Goal: Complete application form: Complete application form

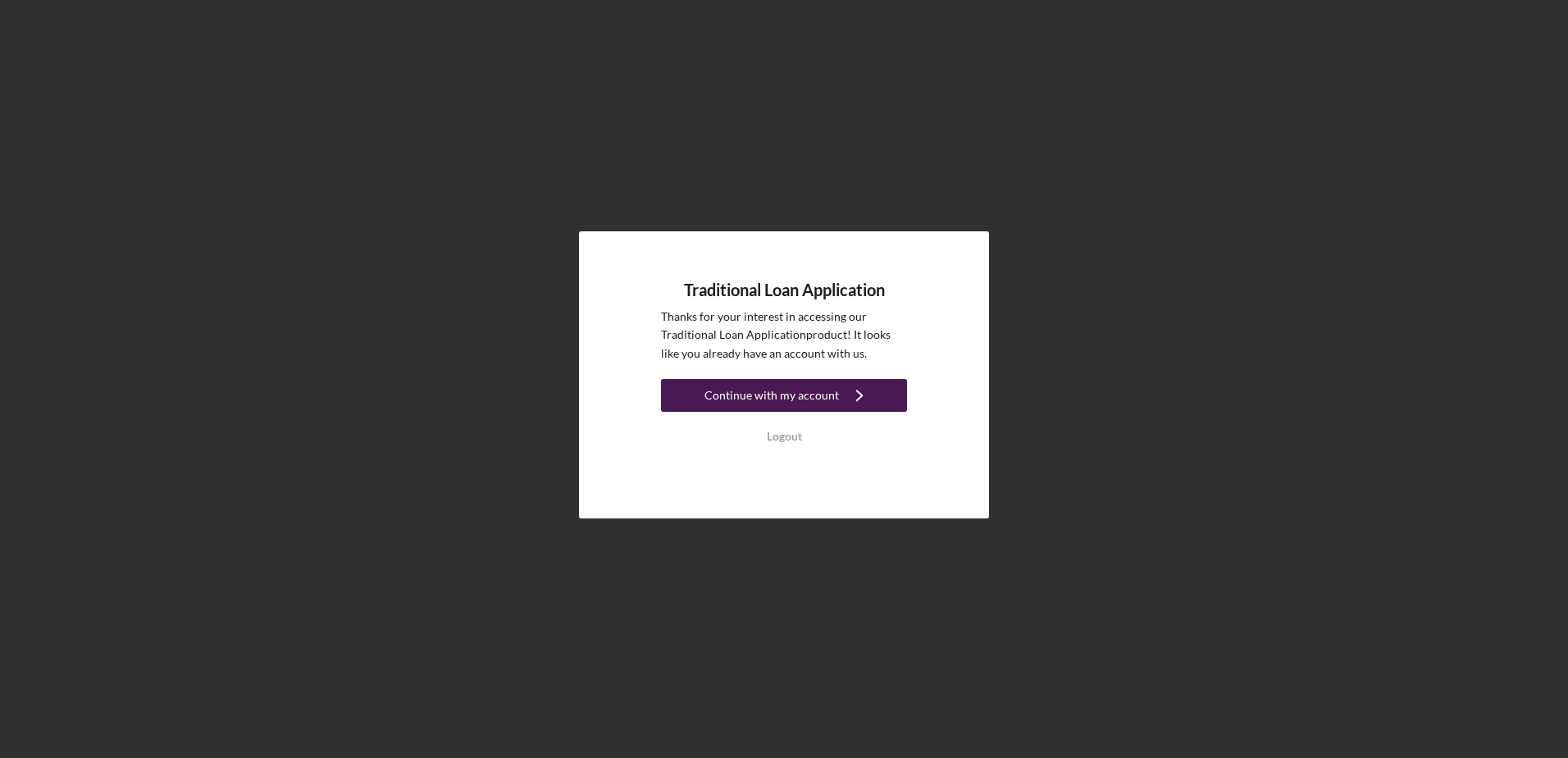
click at [775, 389] on div "Continue with my account" at bounding box center [772, 396] width 135 height 33
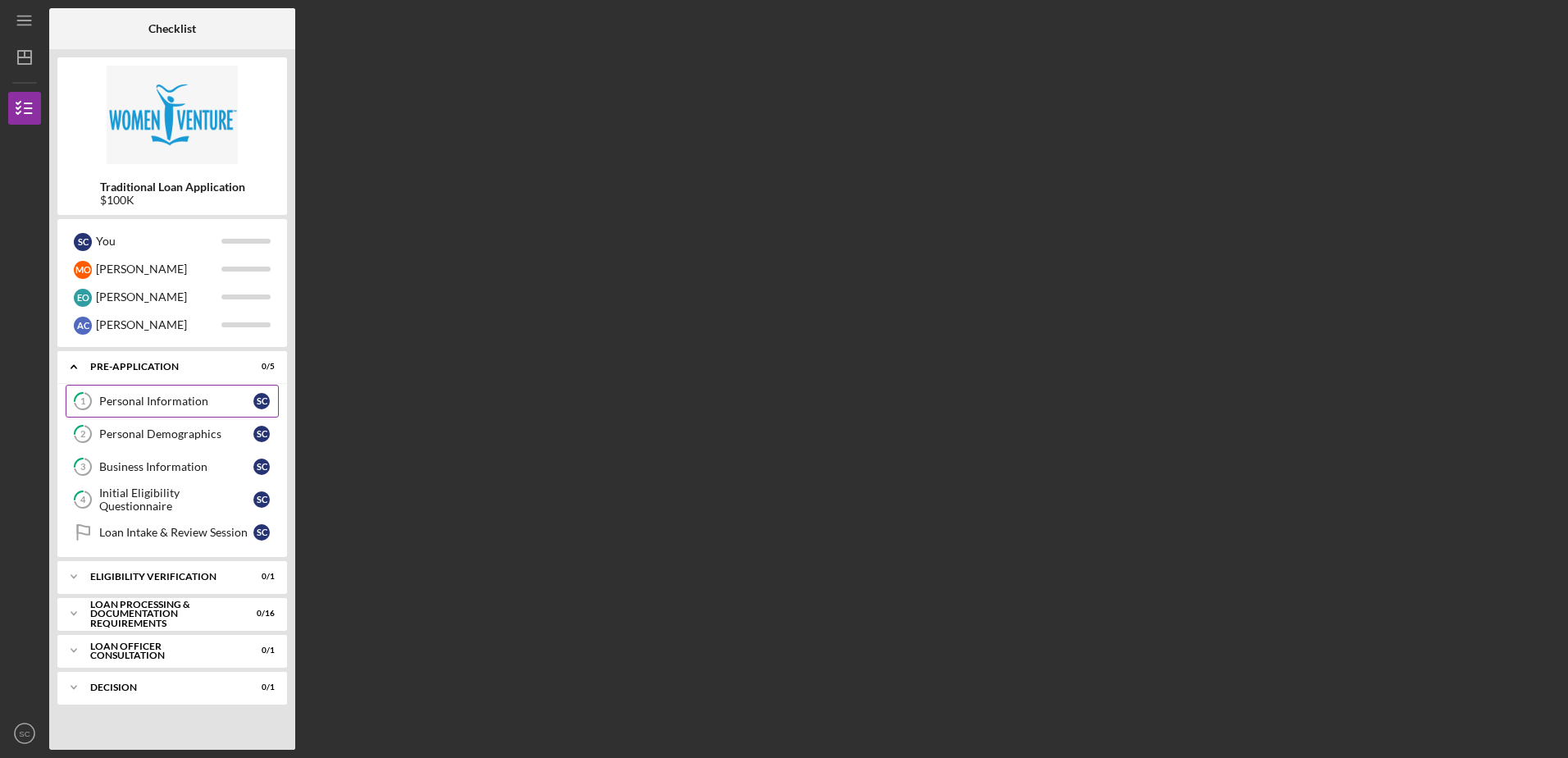
click at [145, 404] on div "Personal Information" at bounding box center [176, 401] width 154 height 13
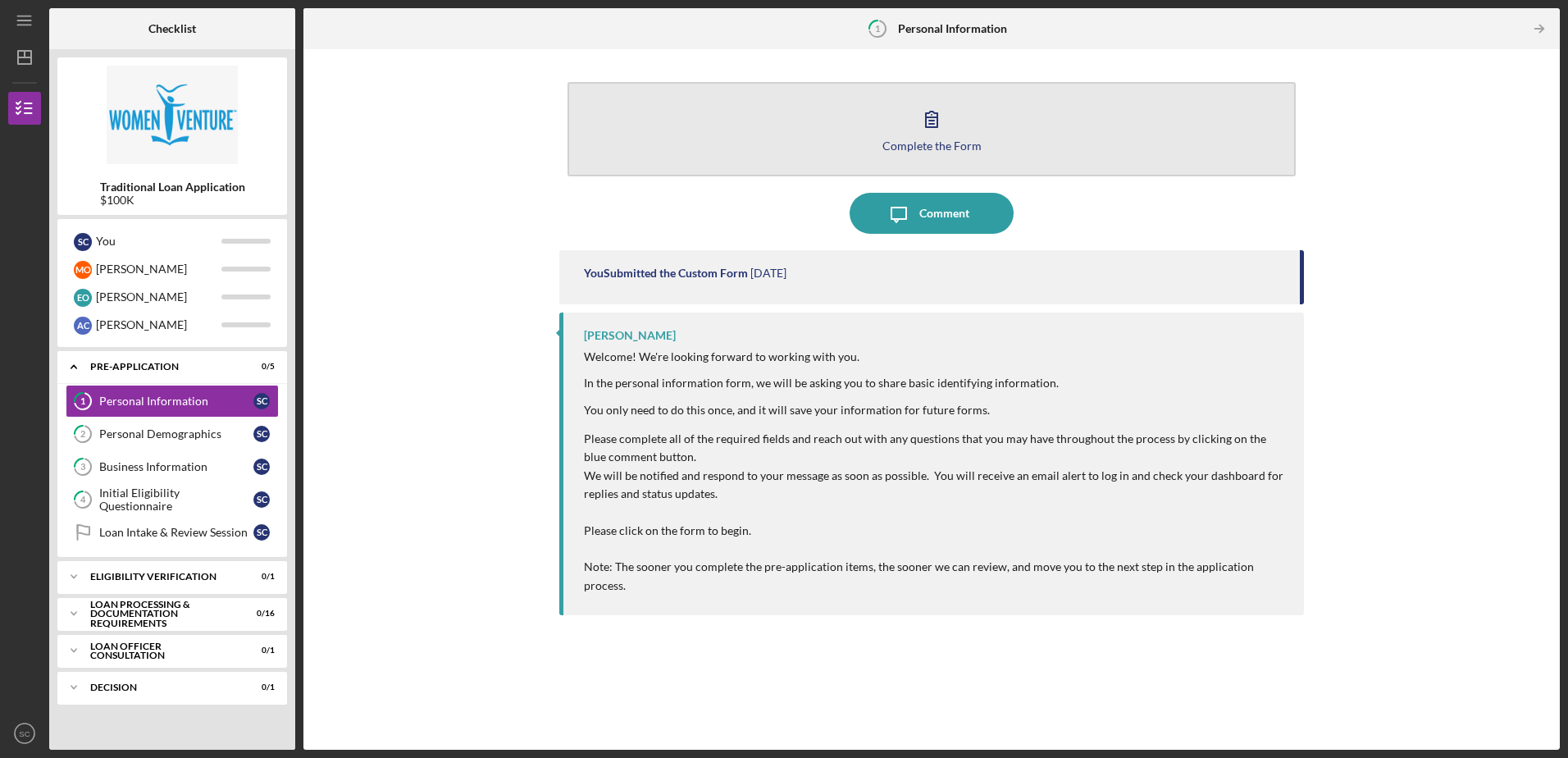
click at [777, 127] on icon "button" at bounding box center [931, 118] width 41 height 41
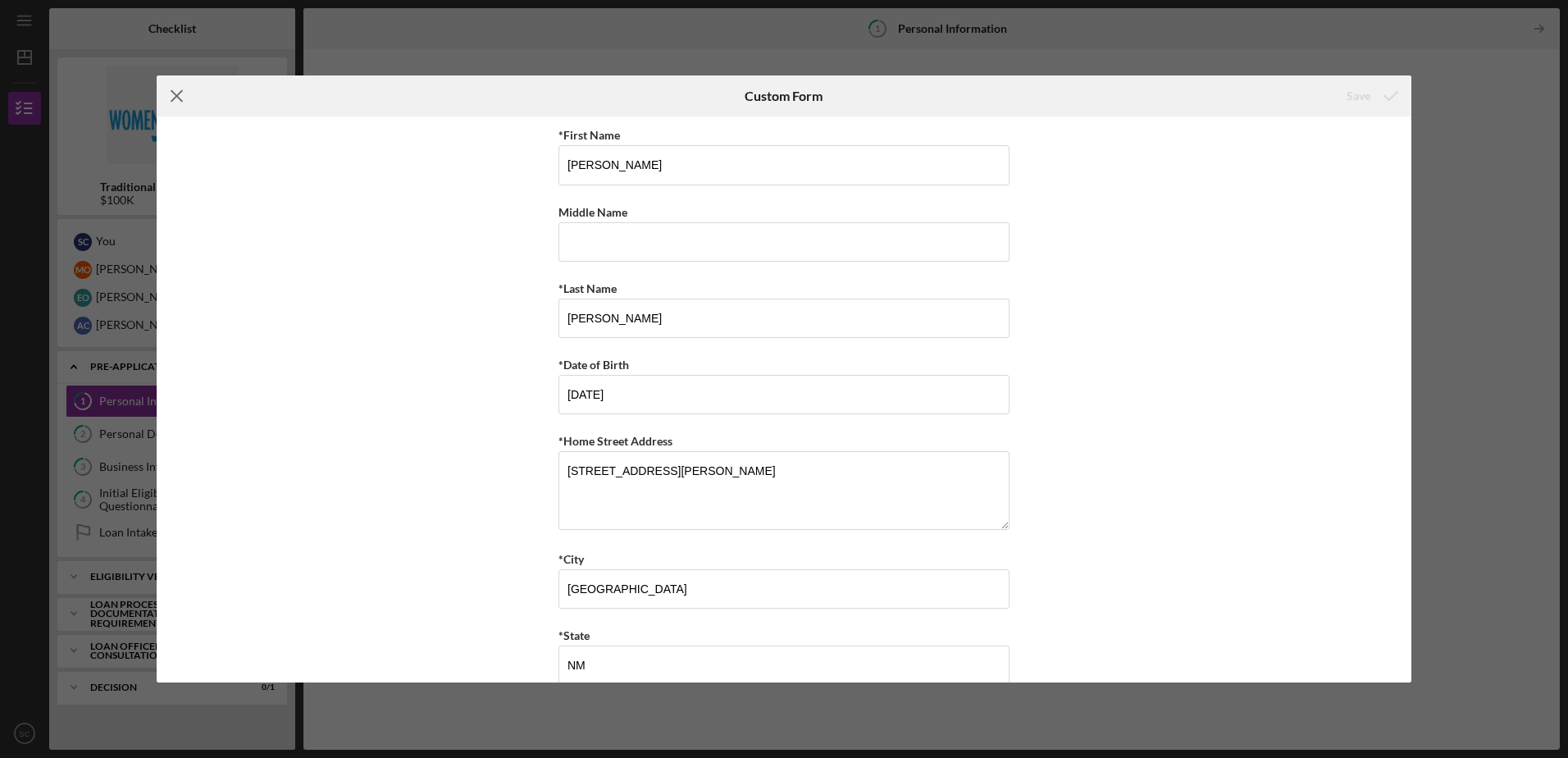
click at [175, 93] on icon "Icon/Menu Close" at bounding box center [176, 95] width 41 height 41
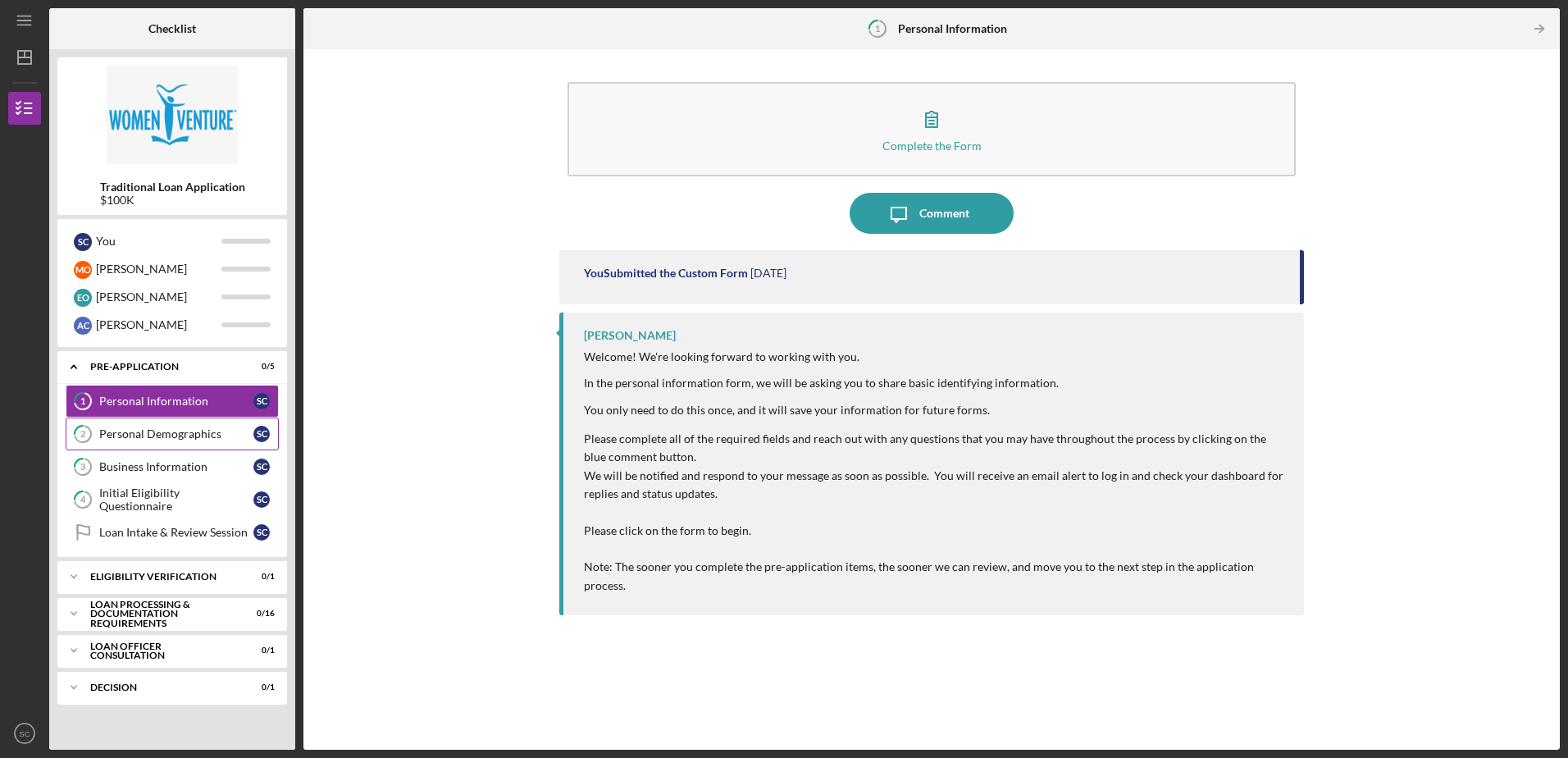
click at [147, 430] on div "Personal Demographics" at bounding box center [176, 434] width 154 height 13
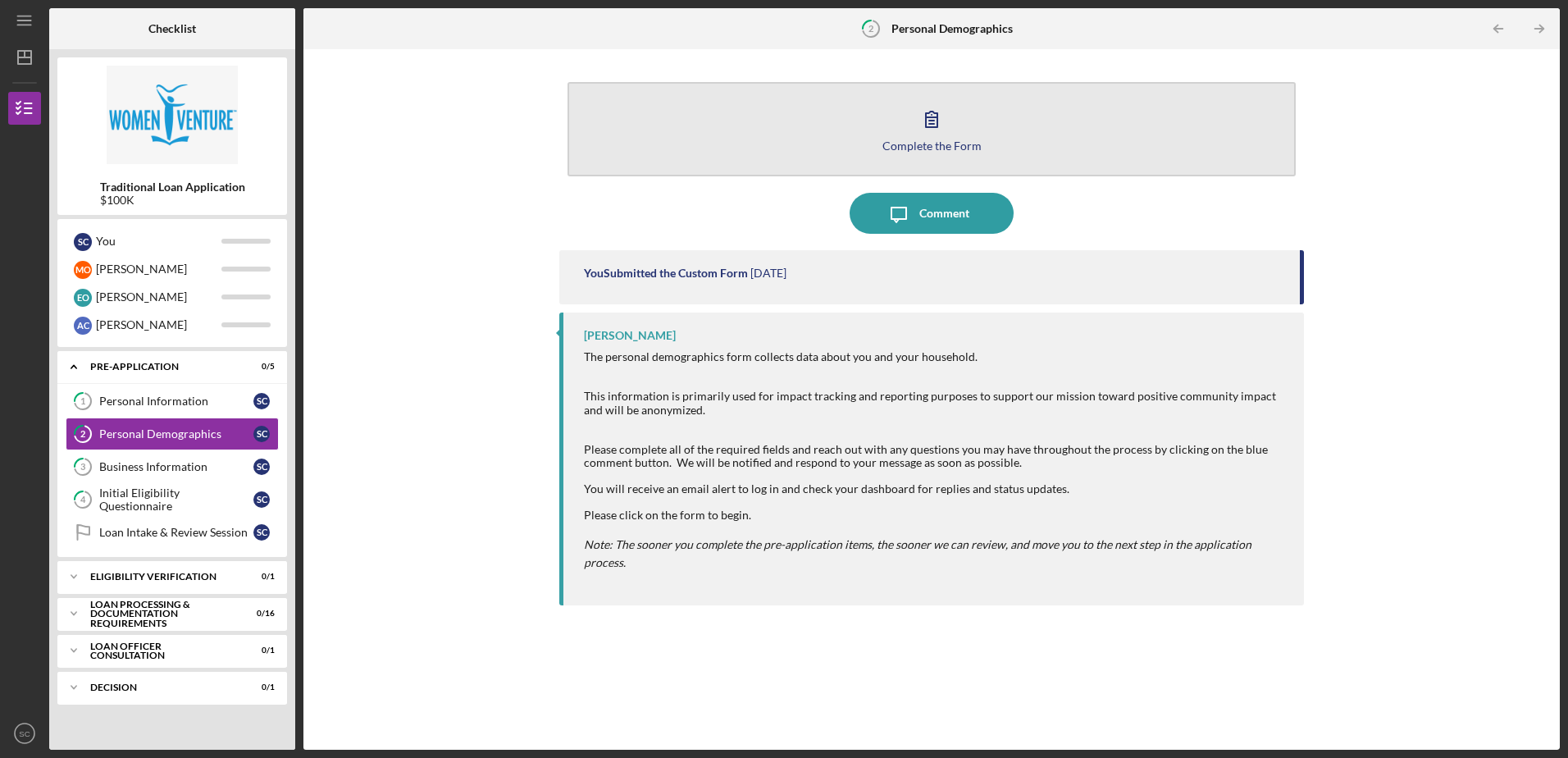
click at [777, 127] on icon "button" at bounding box center [931, 119] width 11 height 16
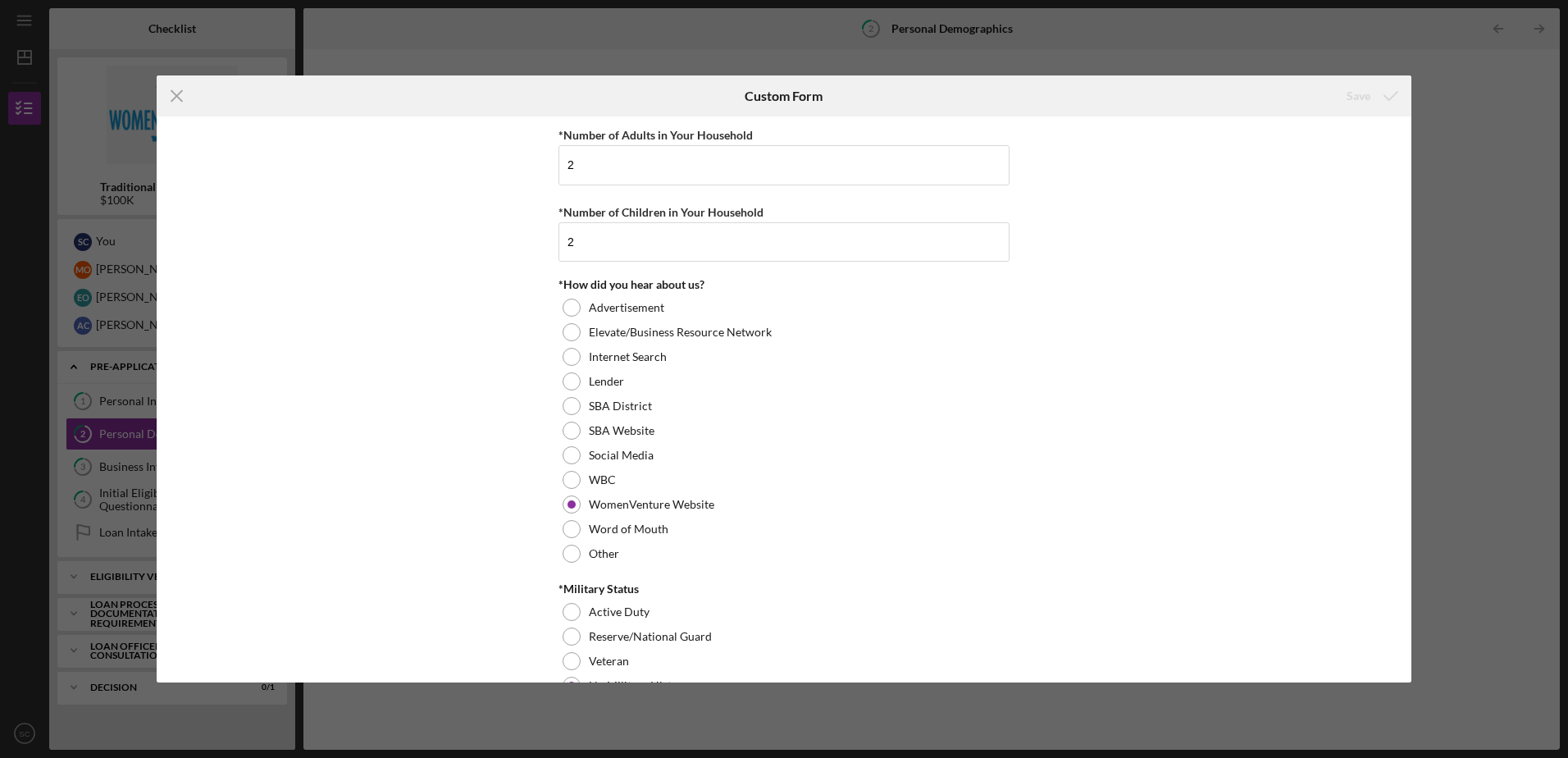
scroll to position [1553, 0]
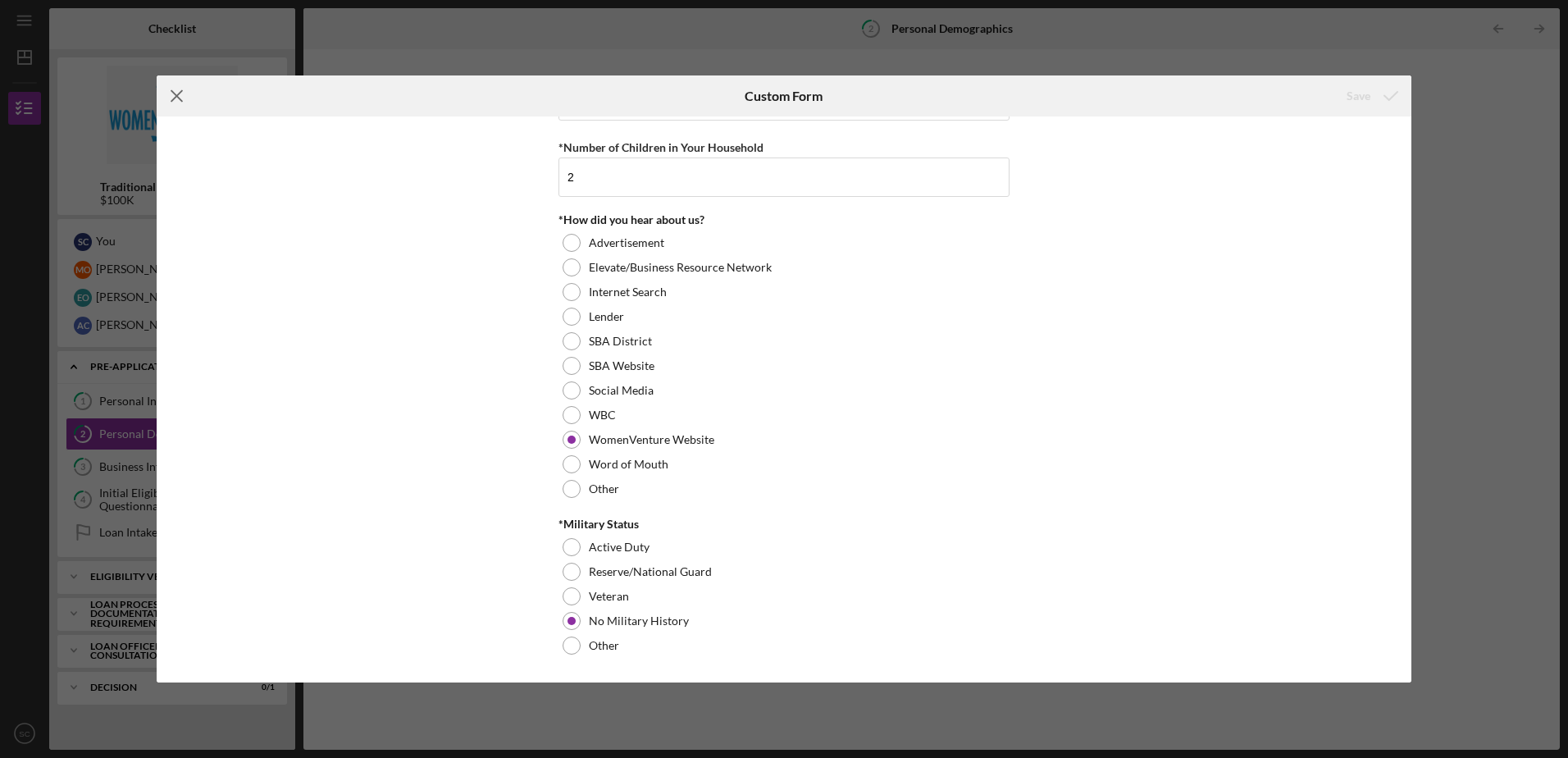
click at [182, 92] on icon "Icon/Menu Close" at bounding box center [176, 95] width 41 height 41
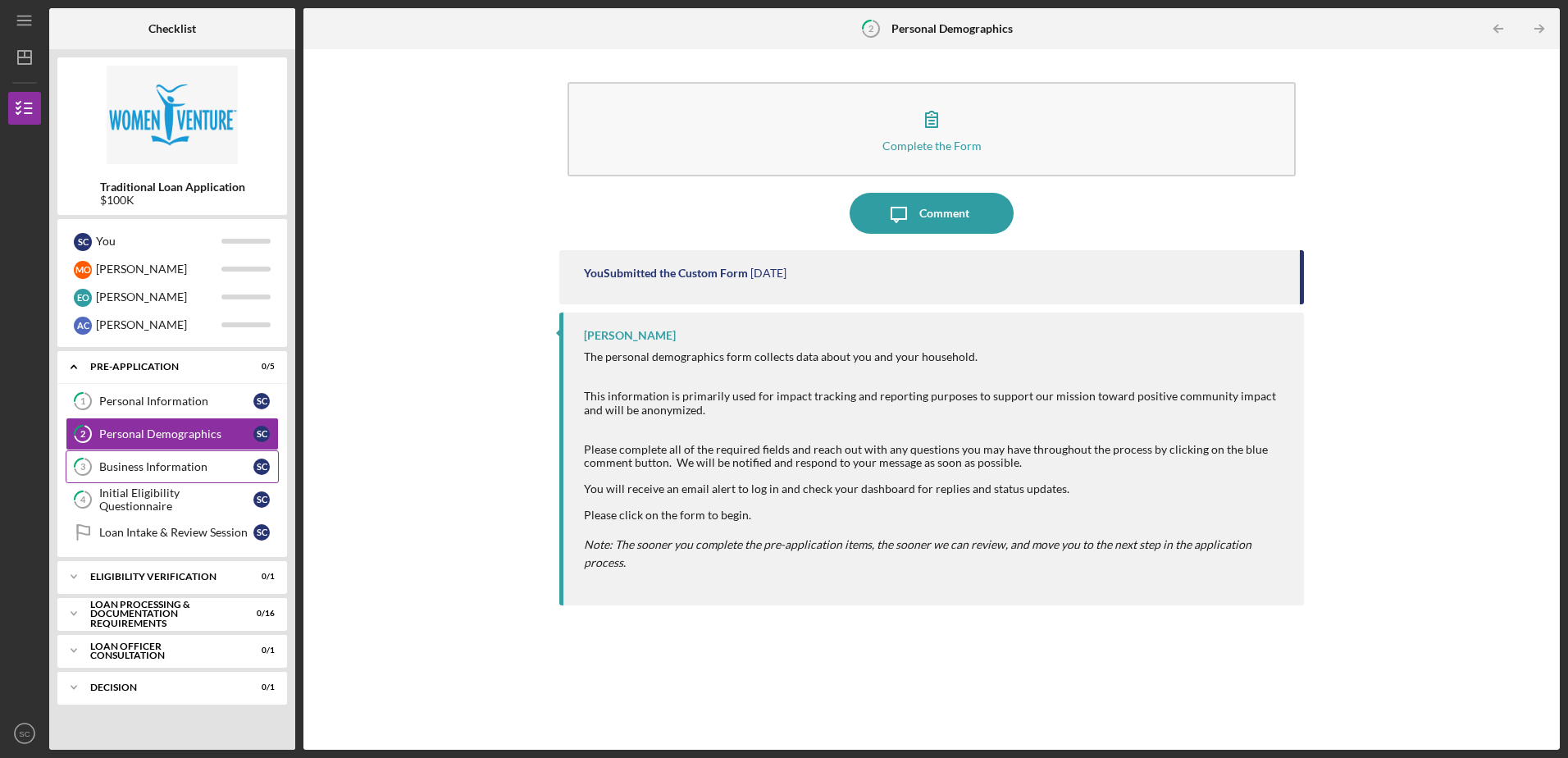
click at [159, 465] on div "Business Information" at bounding box center [176, 467] width 154 height 13
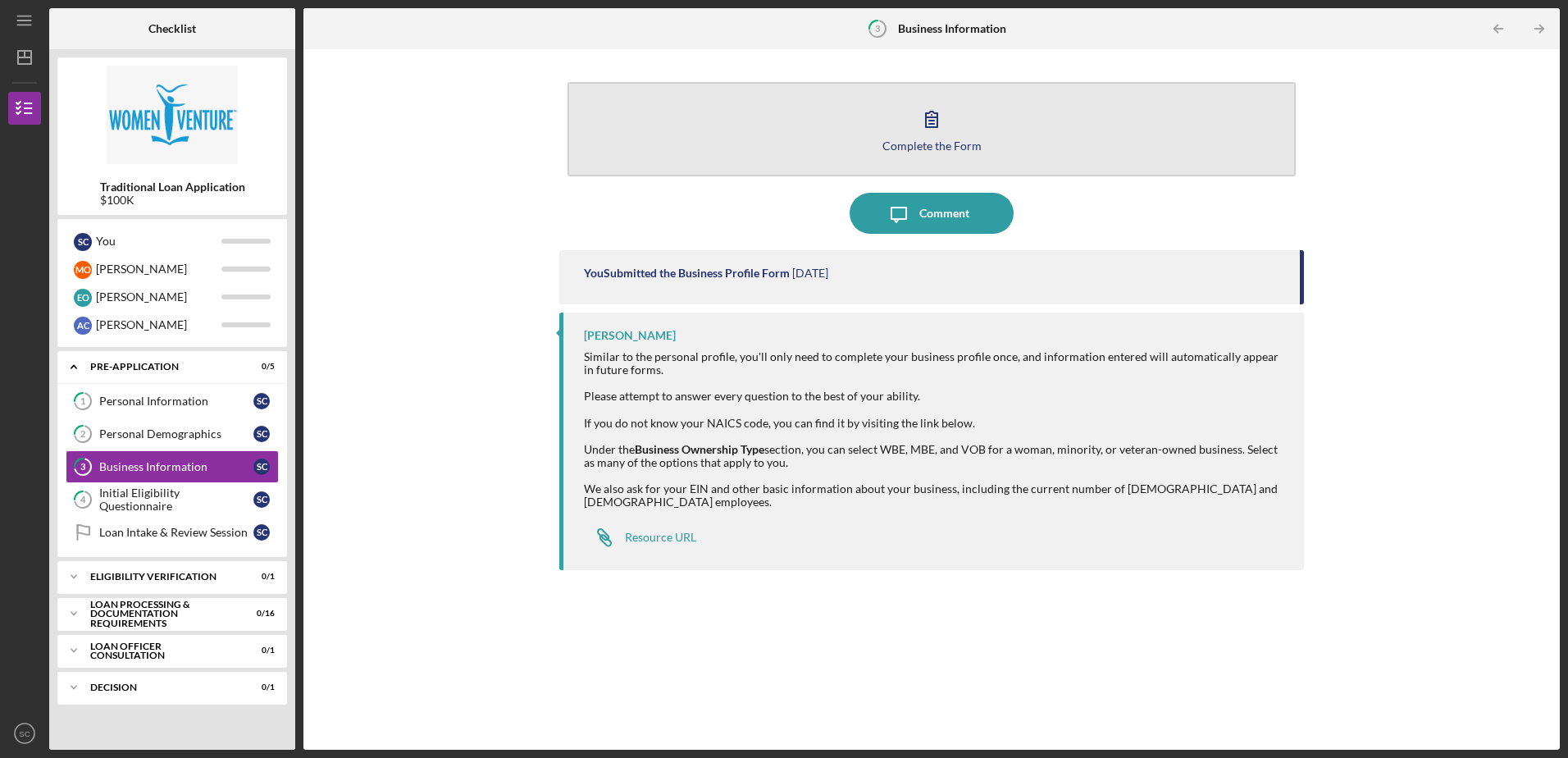
click at [777, 124] on icon "button" at bounding box center [931, 119] width 11 height 16
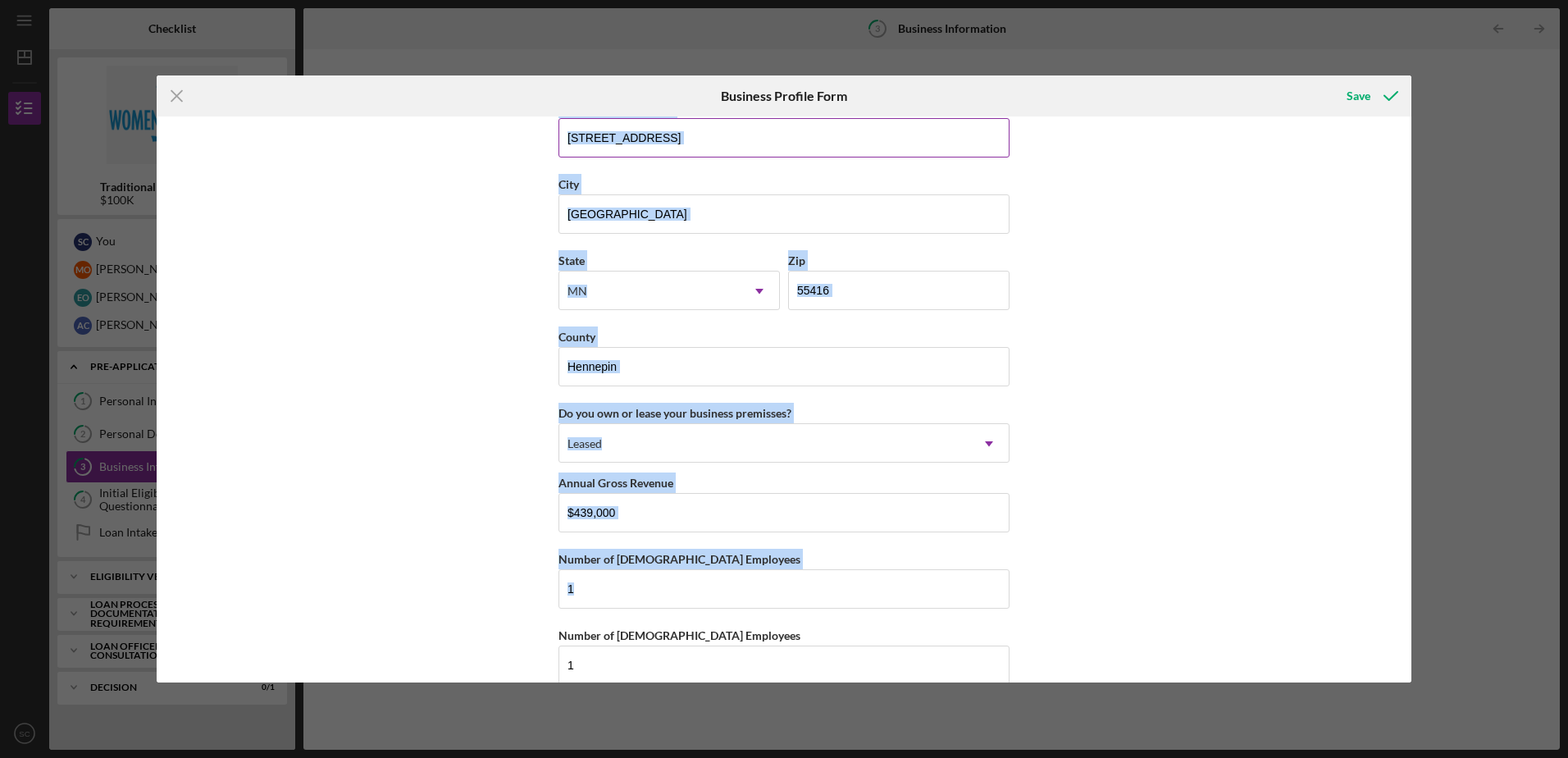
scroll to position [1742, 0]
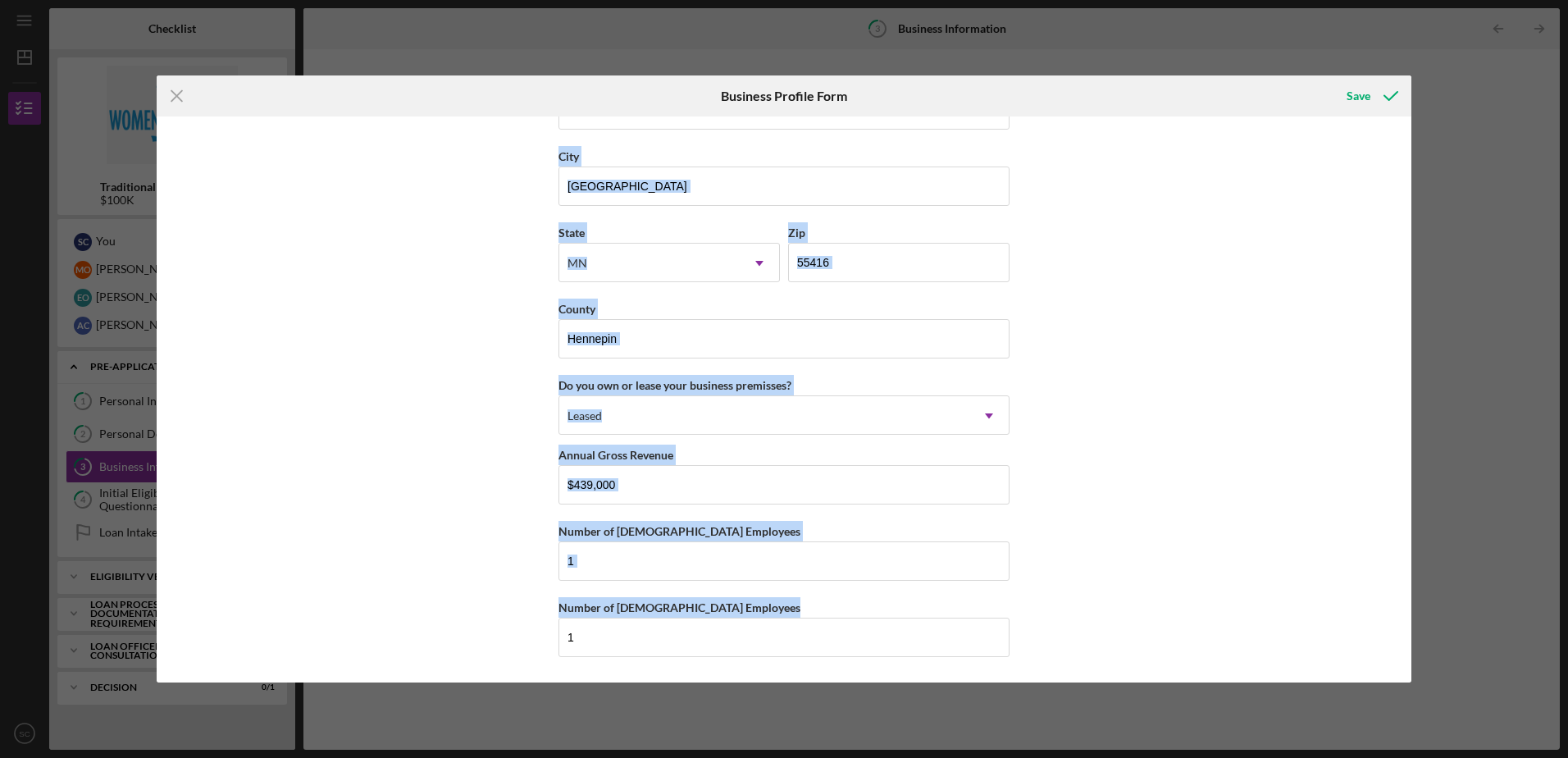
drag, startPoint x: 560, startPoint y: 134, endPoint x: 964, endPoint y: 666, distance: 668.0
copy div "Business Name DBA Business Start Date Legal Structure LLC Icon/Dropdown Arrow B…"
click at [777, 393] on div "Business Name West North Ventures LLC DBA Qrispers beef jerky chips Business St…" at bounding box center [784, 399] width 1255 height 565
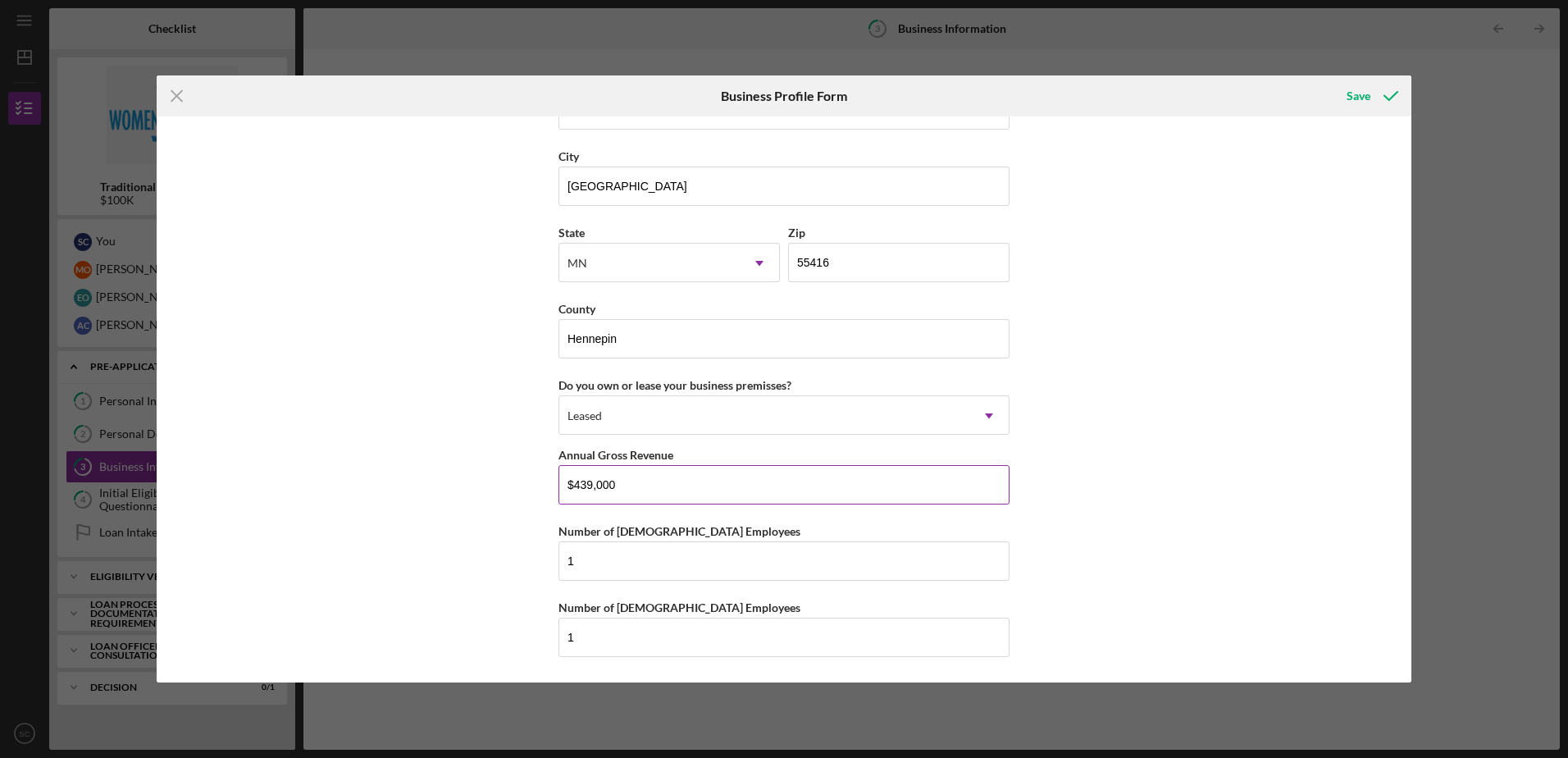
click at [654, 482] on input "$439,000" at bounding box center [784, 485] width 451 height 40
type input "$4"
type input "$439,000"
click at [777, 341] on div "Business Name West North Ventures LLC DBA Qrispers beef jerky chips Business St…" at bounding box center [784, 399] width 1255 height 565
click at [777, 97] on icon "submit" at bounding box center [1391, 95] width 41 height 41
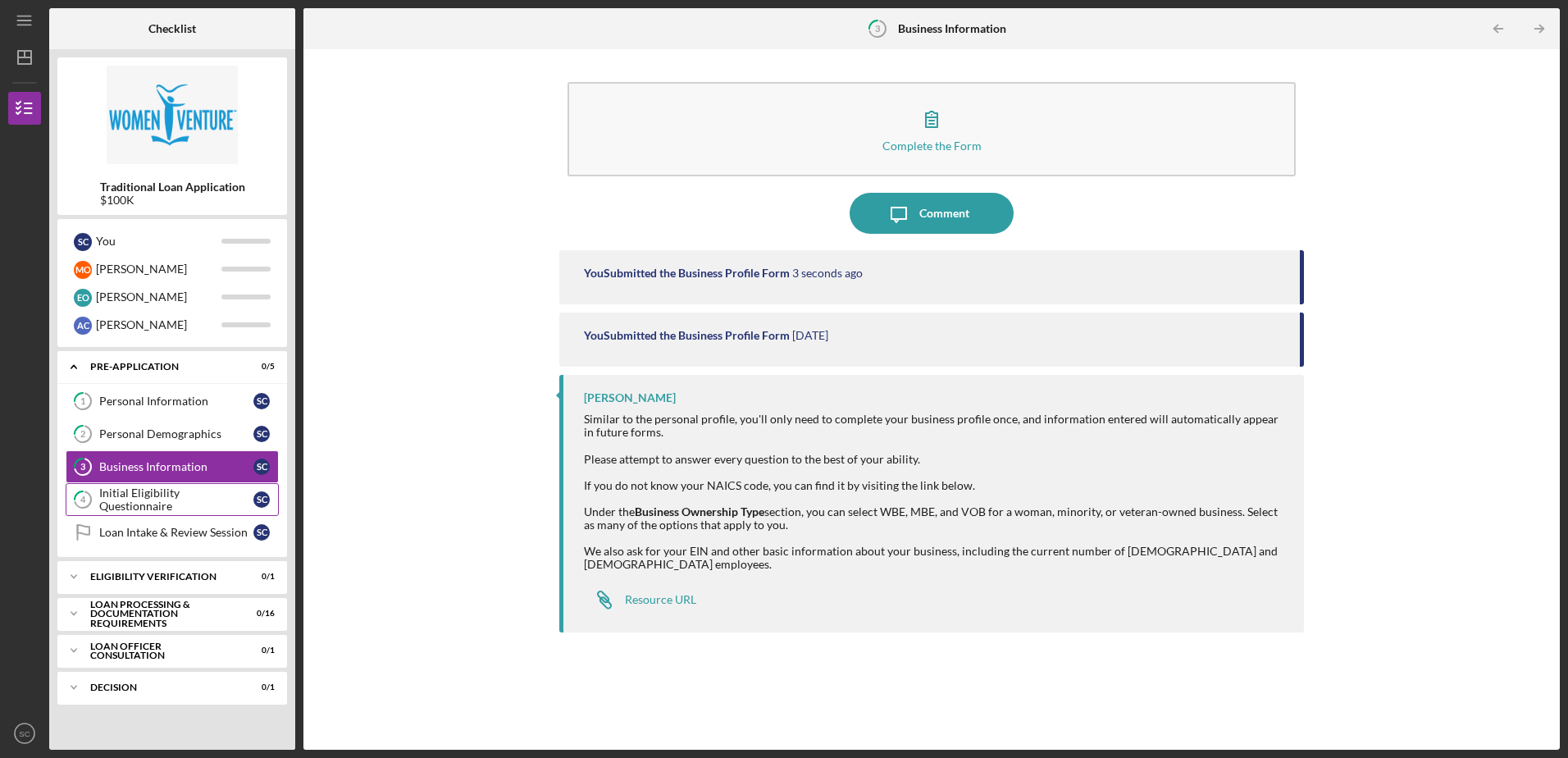
click at [162, 501] on div "Initial Eligibility Questionnaire" at bounding box center [176, 500] width 154 height 26
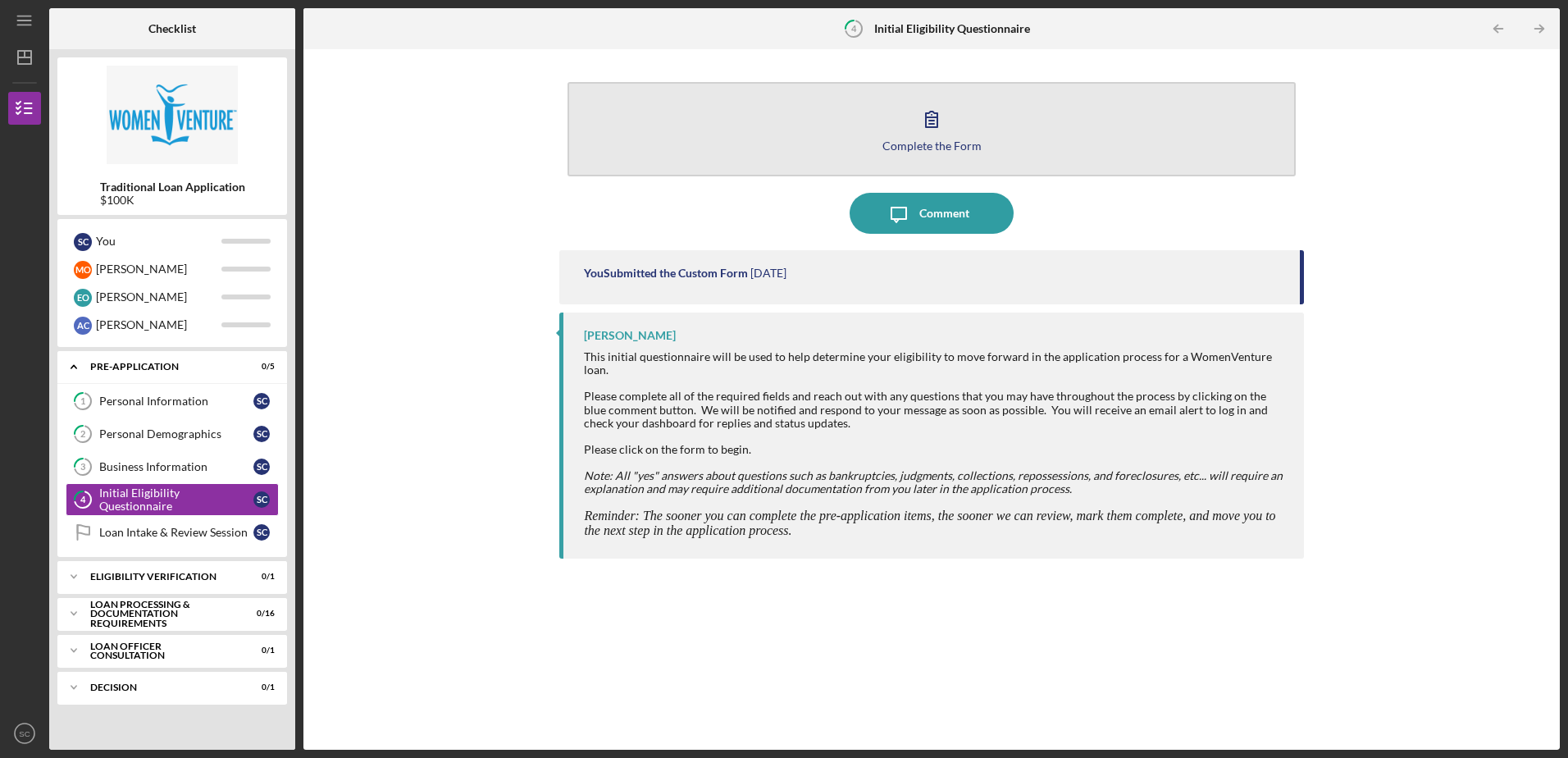
click at [777, 133] on icon "button" at bounding box center [931, 118] width 41 height 41
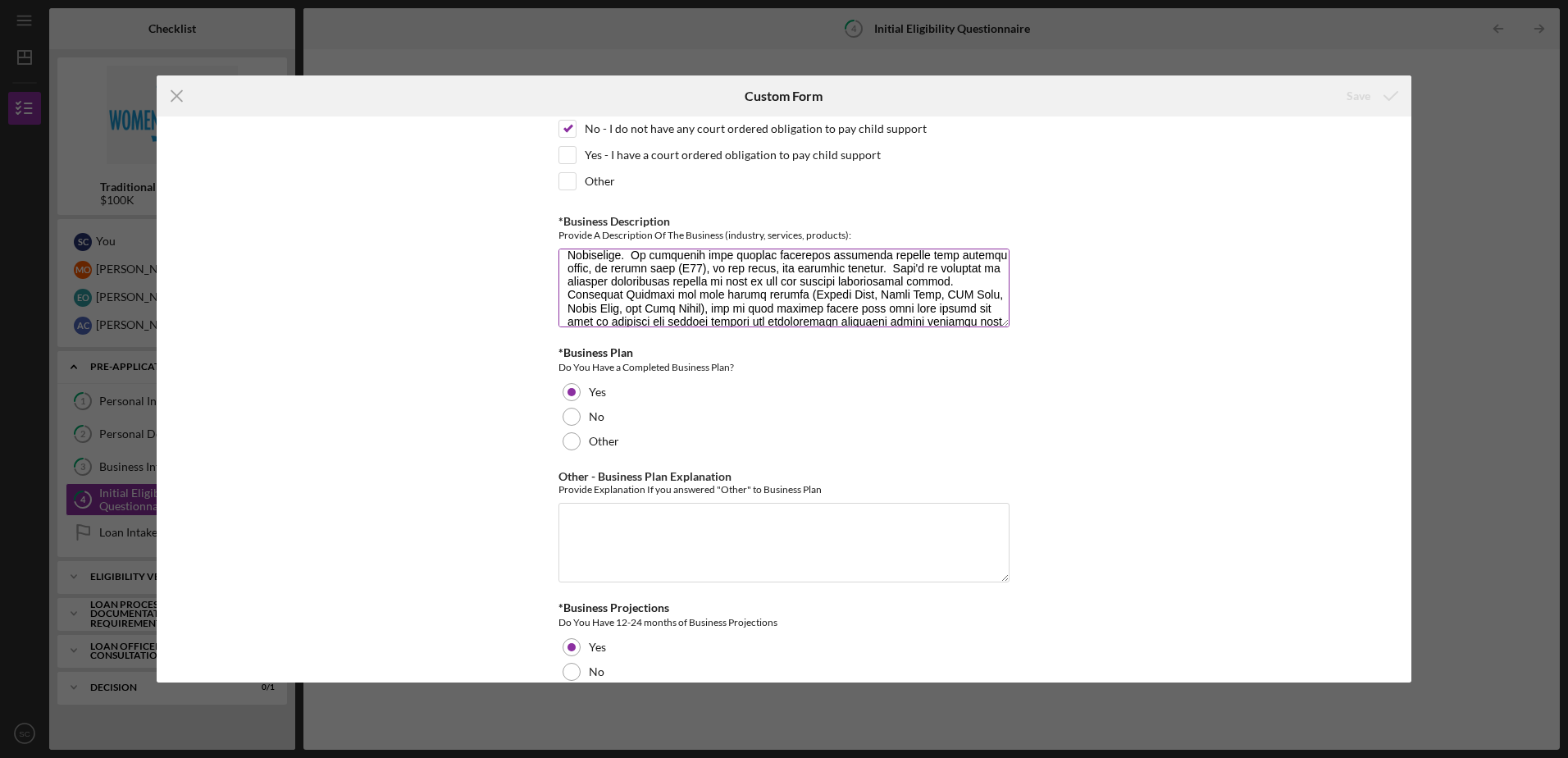
scroll to position [277, 0]
drag, startPoint x: 566, startPoint y: 265, endPoint x: 966, endPoint y: 318, distance: 403.5
click at [777, 318] on textarea "*Business Description" at bounding box center [784, 288] width 451 height 79
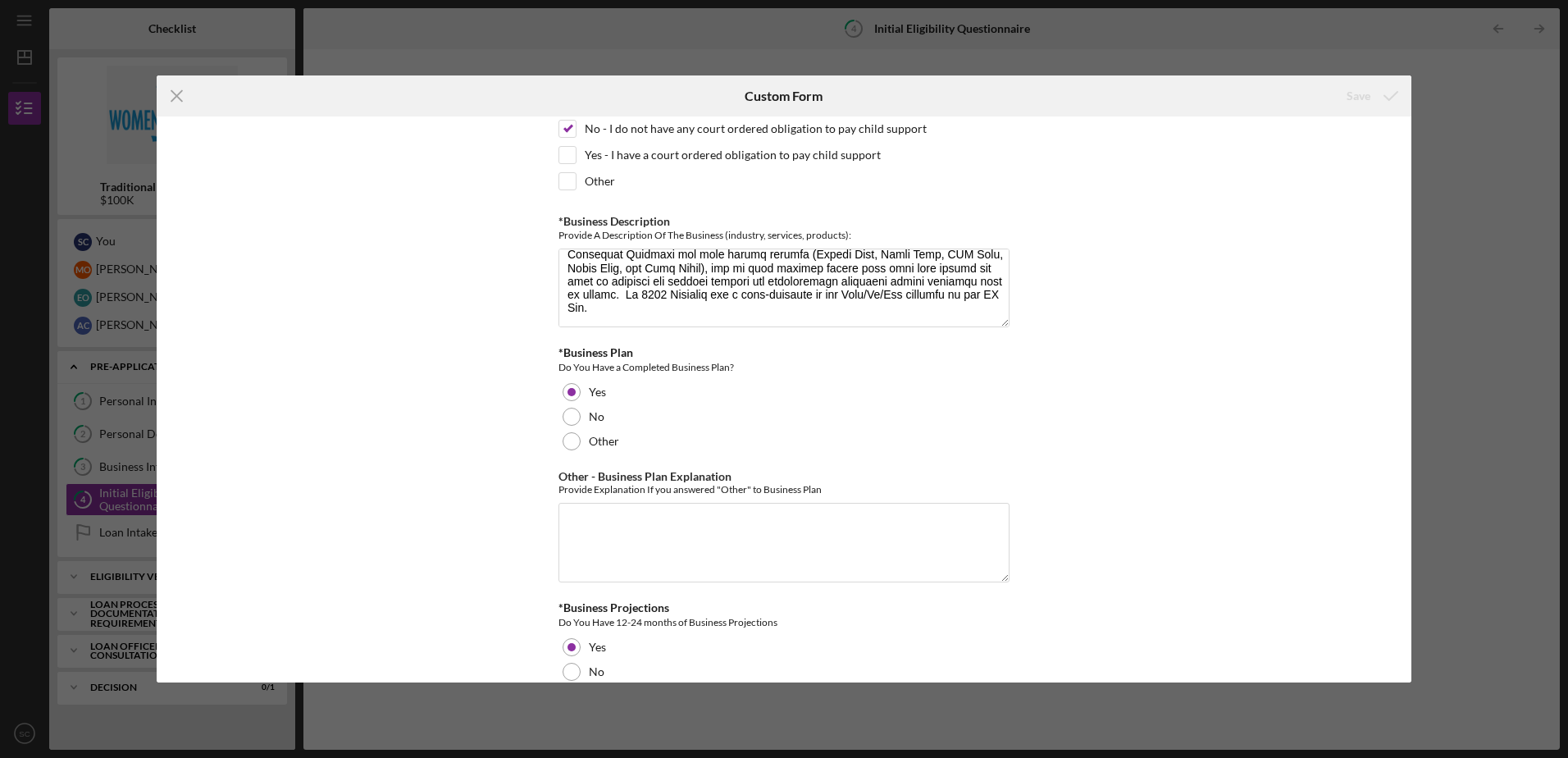
click at [777, 366] on div "*In which county is your business located? Business Address must be located wit…" at bounding box center [784, 399] width 1255 height 565
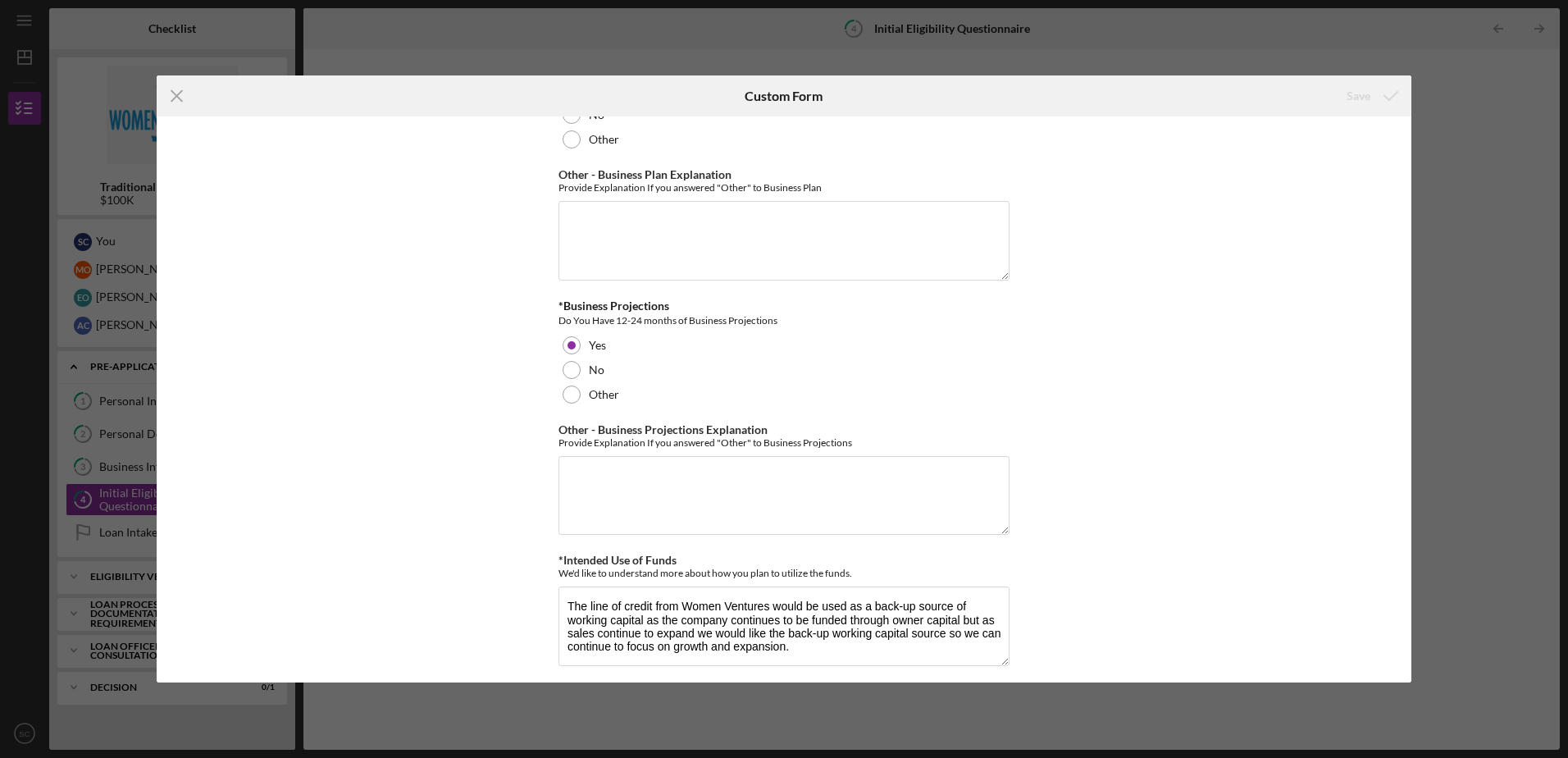
scroll to position [2939, 0]
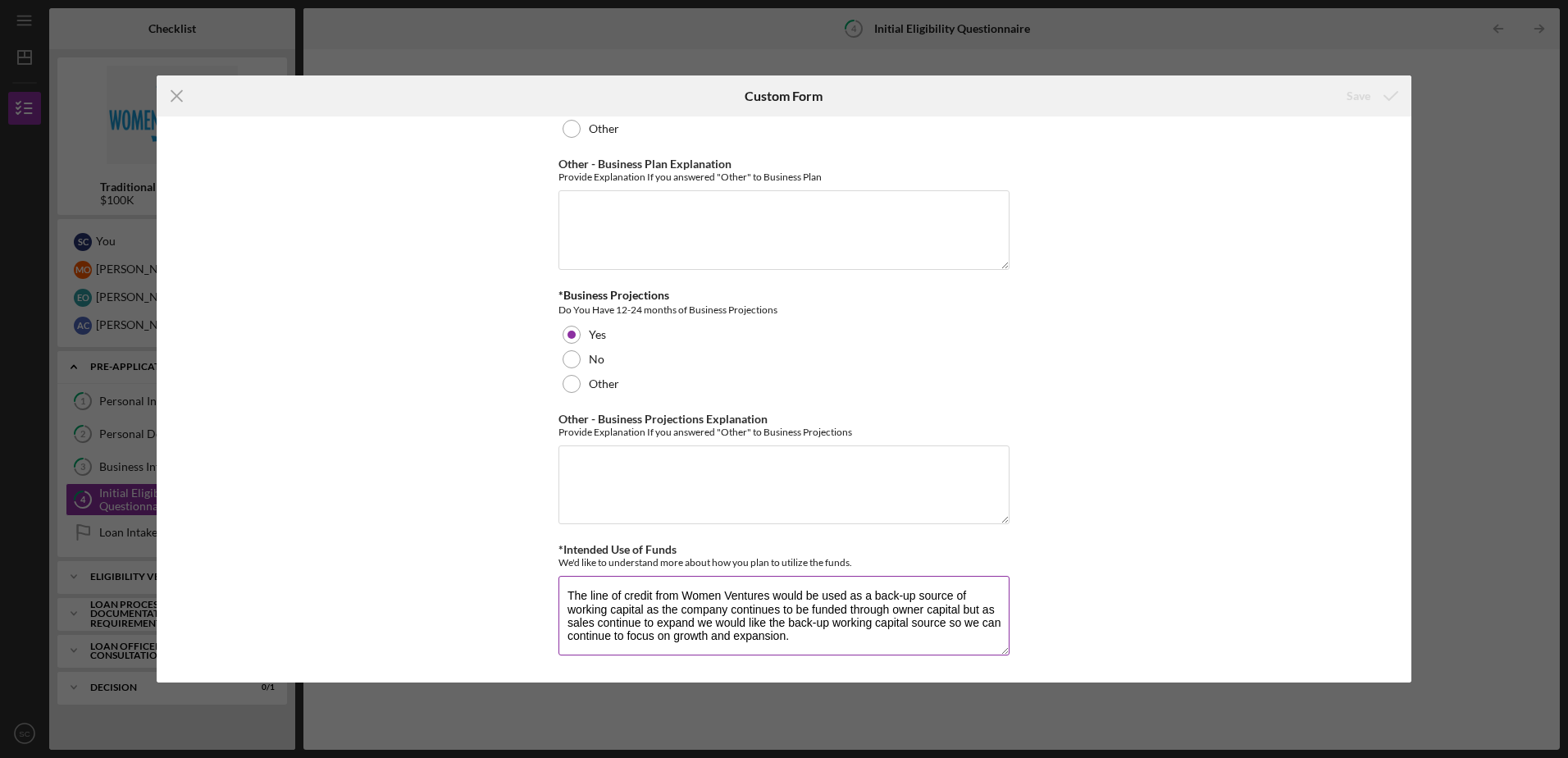
drag, startPoint x: 565, startPoint y: 592, endPoint x: 837, endPoint y: 643, distance: 276.7
click at [777, 568] on textarea "The line of credit from Women Ventures would be used as a back-up source of wor…" at bounding box center [784, 615] width 451 height 79
click at [777, 407] on div "*In which county is your business located? Business Address must be located wit…" at bounding box center [784, 399] width 1255 height 565
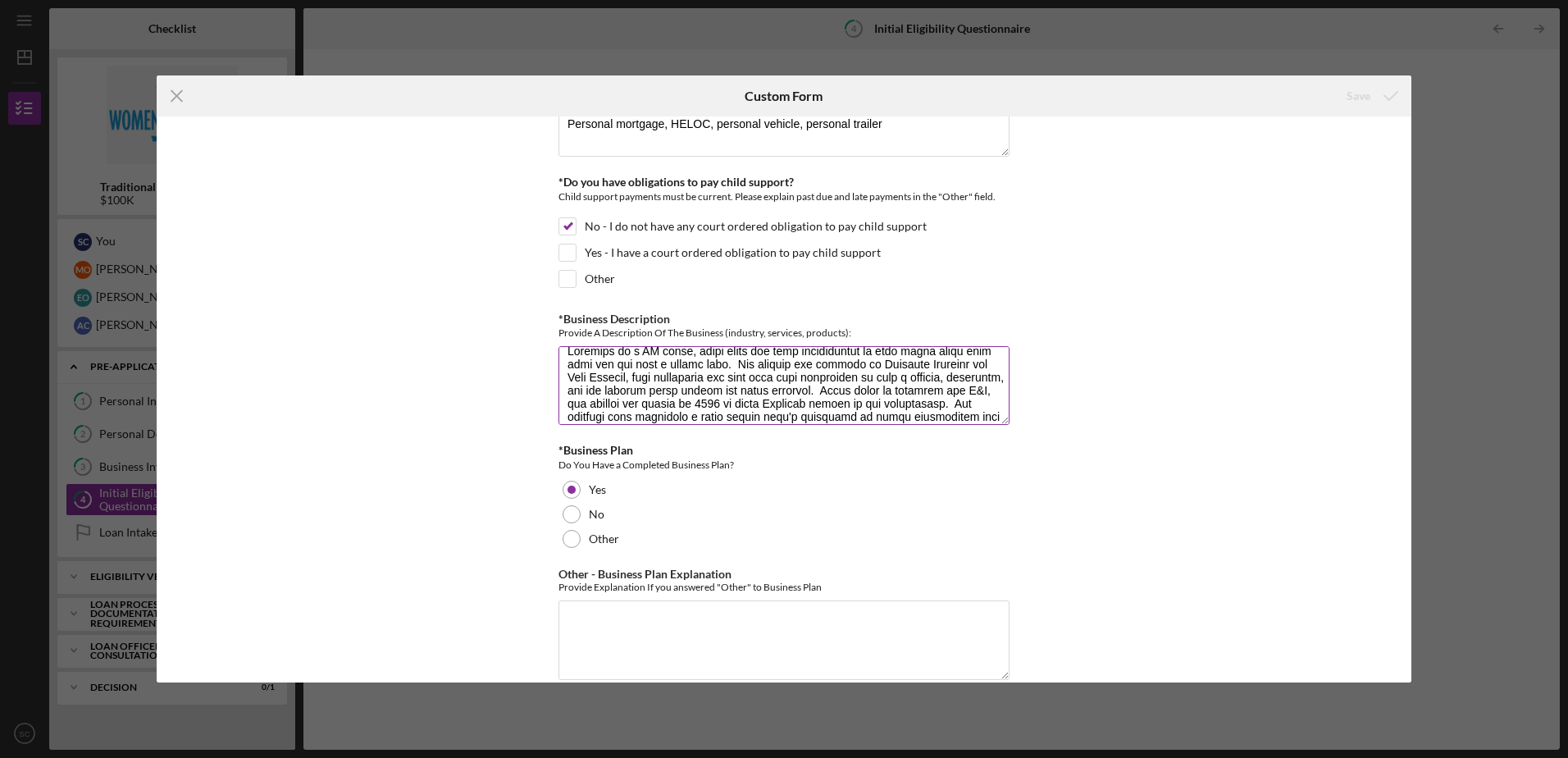
scroll to position [0, 0]
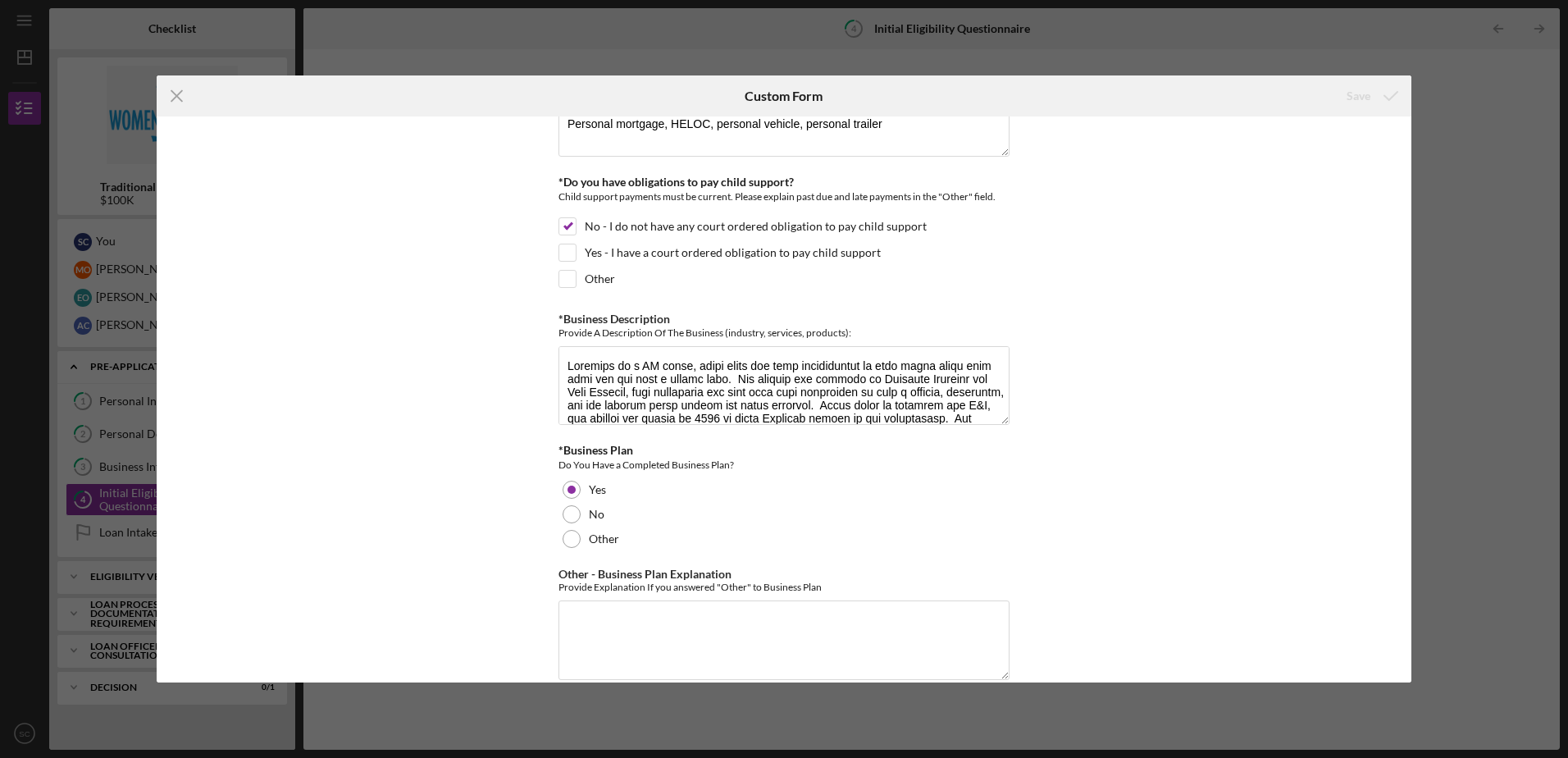
click at [777, 349] on div "*In which county is your business located? Business Address must be located wit…" at bounding box center [784, 399] width 1255 height 565
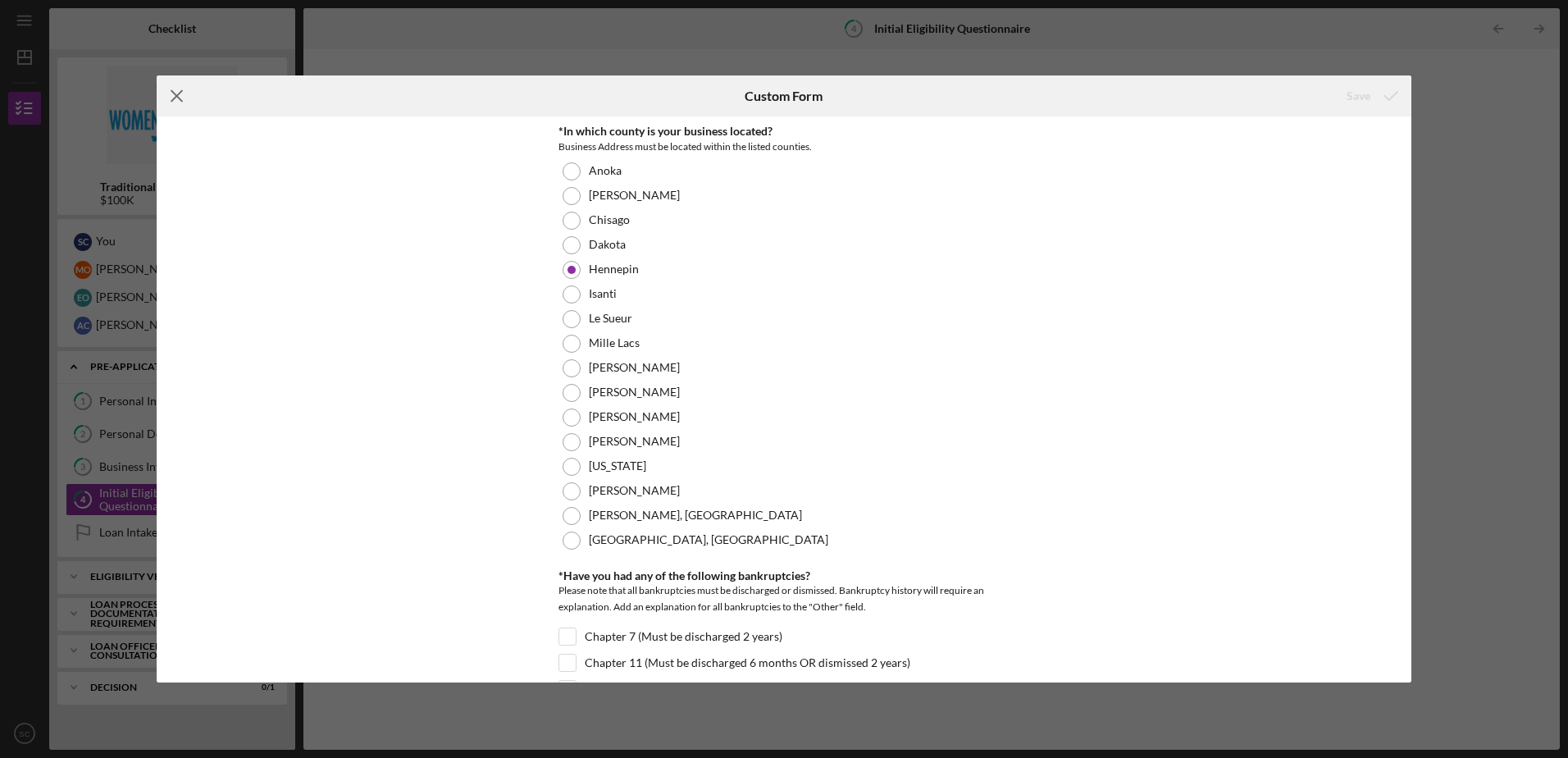
click at [173, 95] on icon "Icon/Menu Close" at bounding box center [176, 95] width 41 height 41
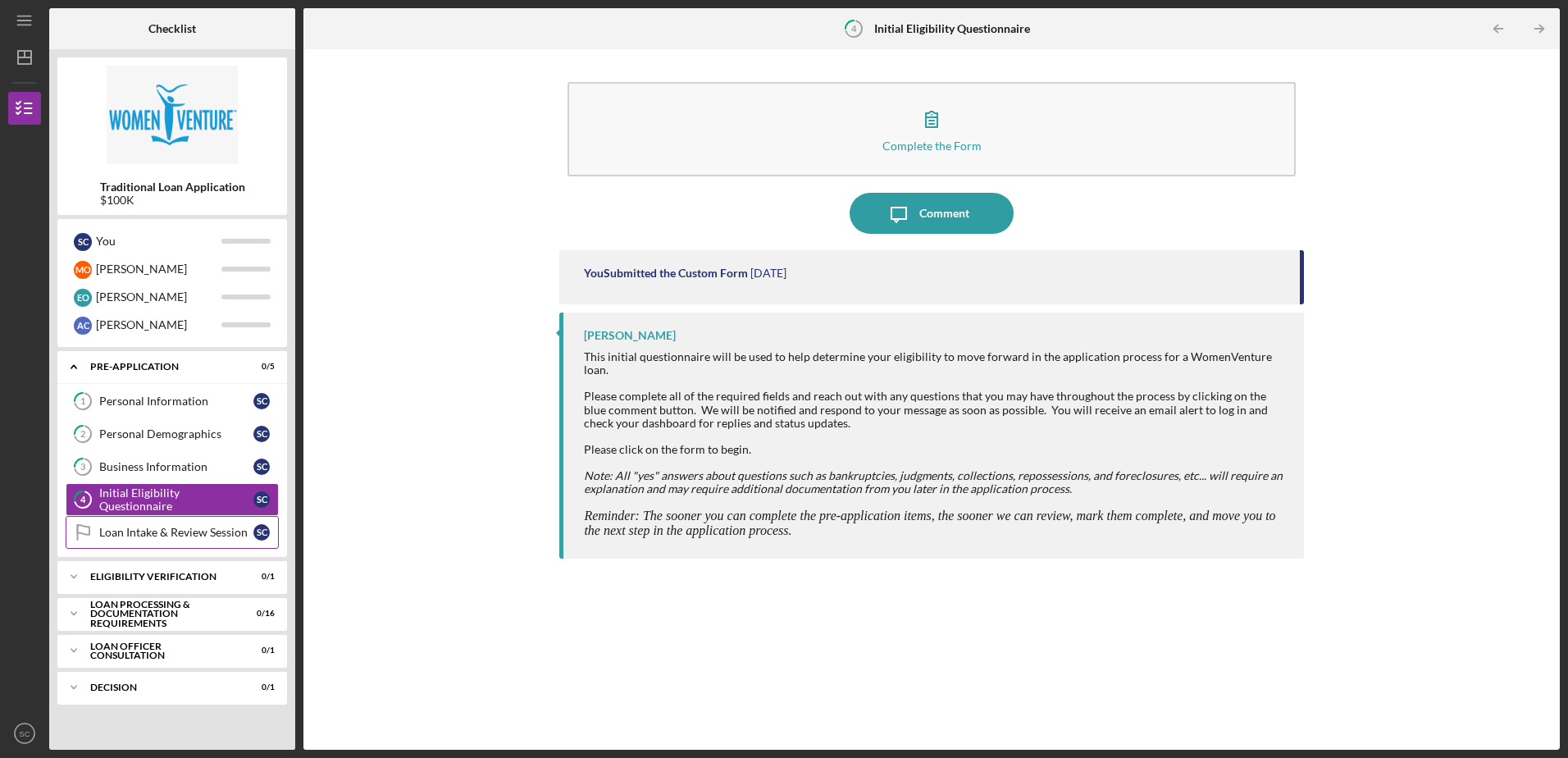
click at [171, 532] on div "Loan Intake & Review Session" at bounding box center [176, 532] width 154 height 13
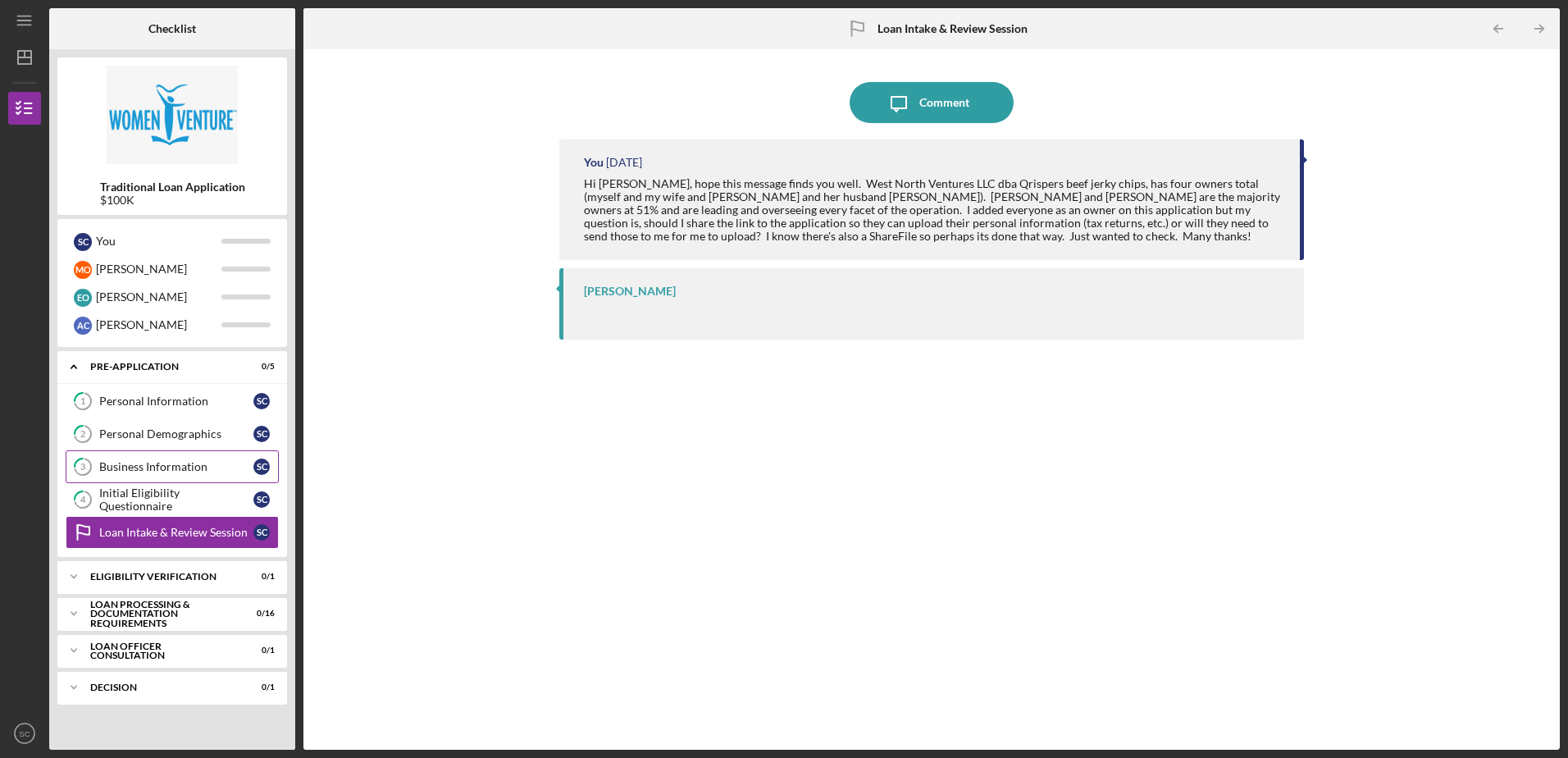
click at [190, 462] on div "Business Information" at bounding box center [176, 467] width 154 height 13
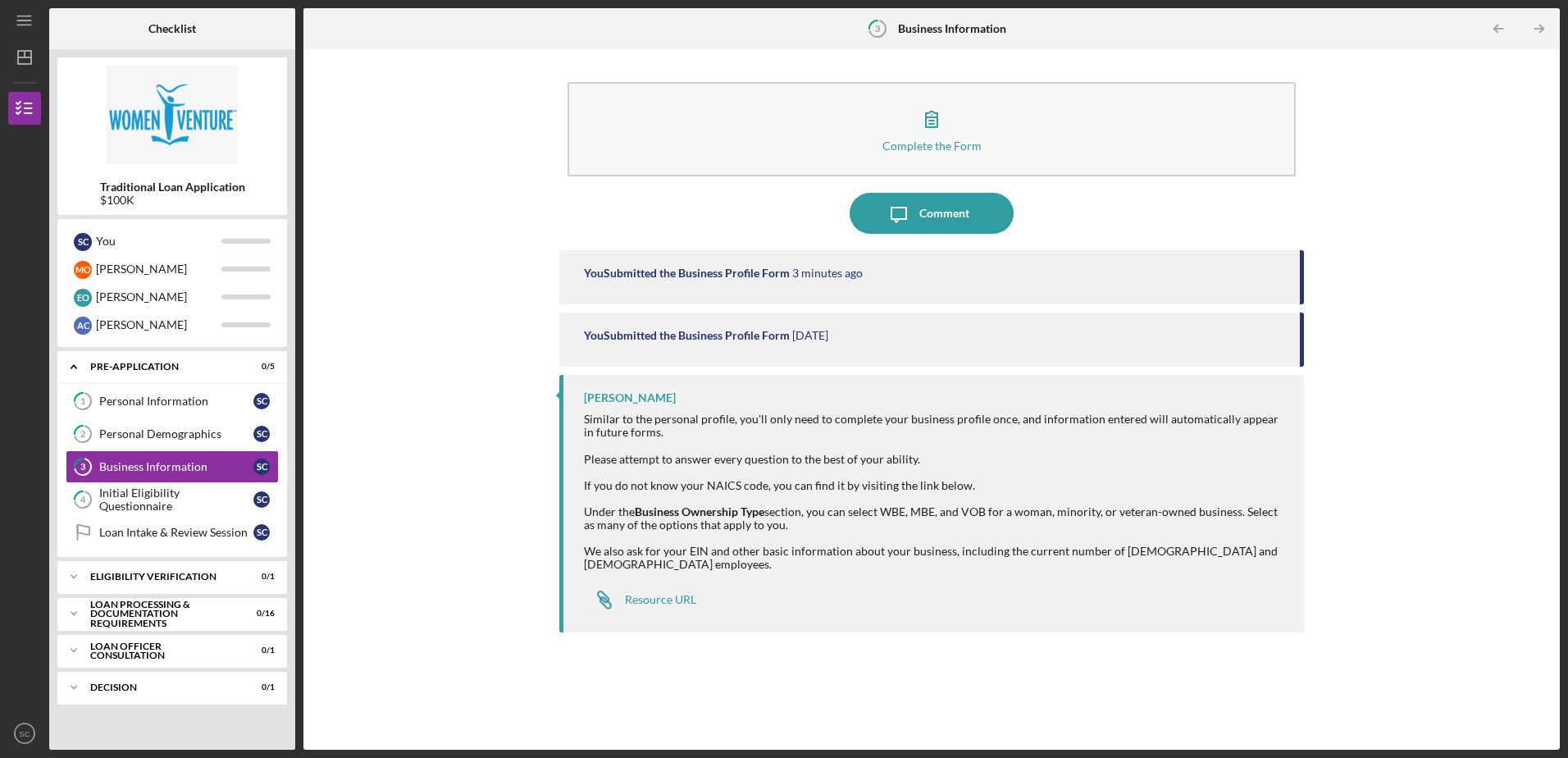
click at [777, 337] on div "You Submitted the Business Profile Form" at bounding box center [687, 335] width 206 height 13
click at [729, 274] on div "You Submitted the Business Profile Form" at bounding box center [687, 273] width 206 height 13
click at [149, 431] on div "Personal Demographics" at bounding box center [176, 434] width 154 height 13
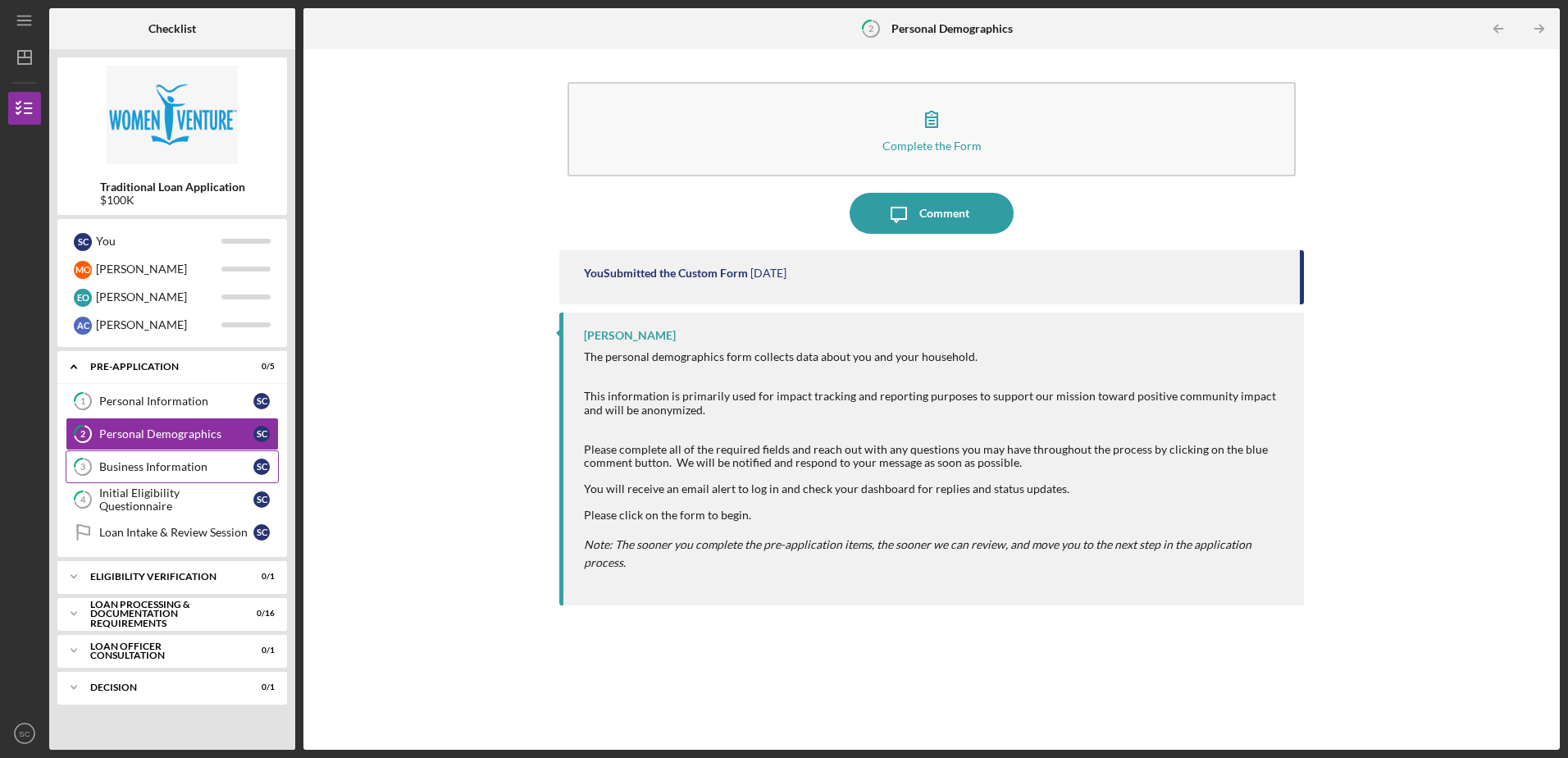
click at [156, 464] on div "Business Information" at bounding box center [176, 467] width 154 height 13
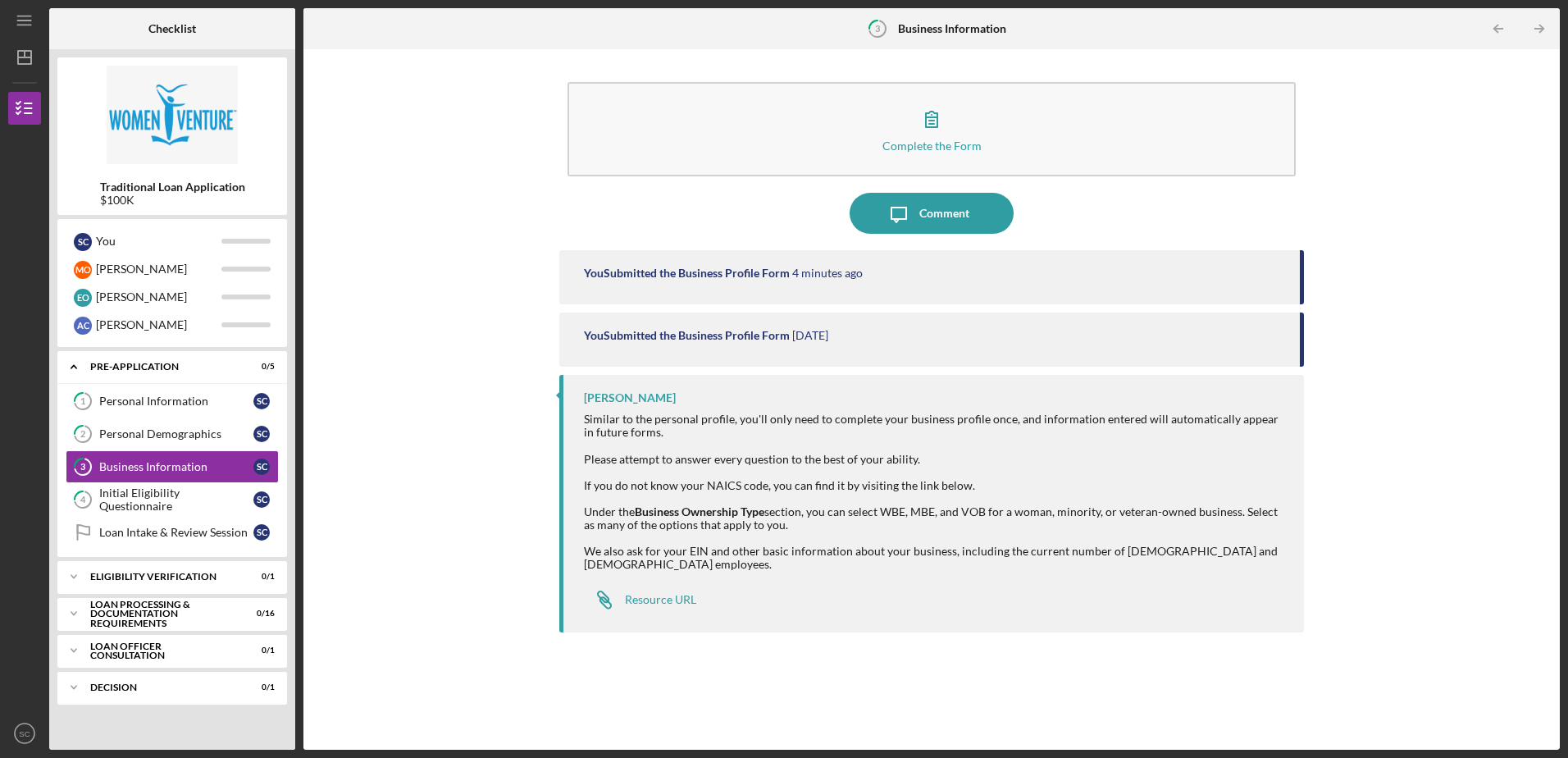
click at [777, 347] on div "You Submitted the Business Profile Form [DATE]" at bounding box center [931, 340] width 744 height 54
click at [777, 273] on div "You Submitted the Business Profile Form" at bounding box center [687, 273] width 206 height 13
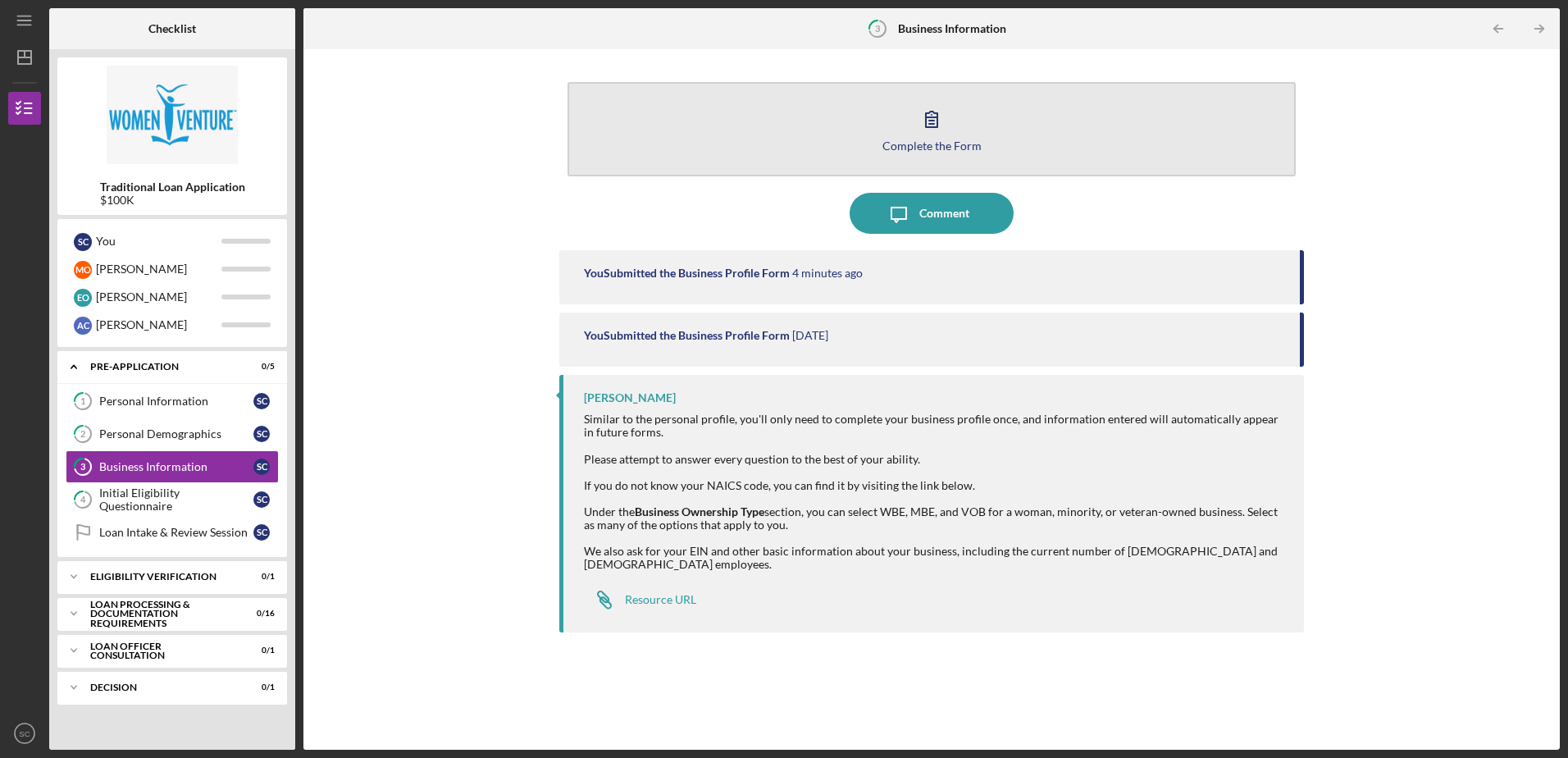
click at [777, 126] on icon "button" at bounding box center [931, 118] width 41 height 41
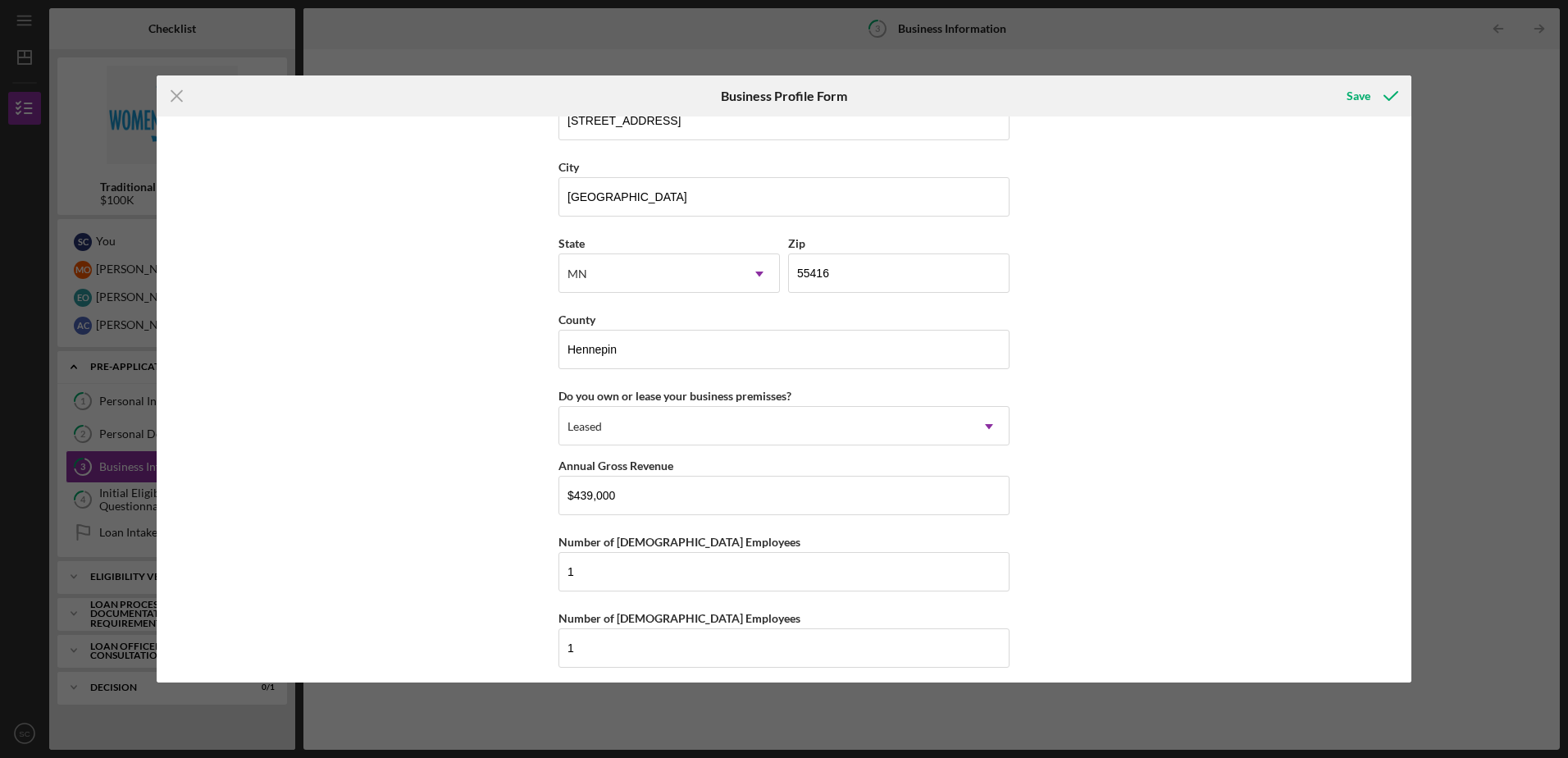
scroll to position [1742, 0]
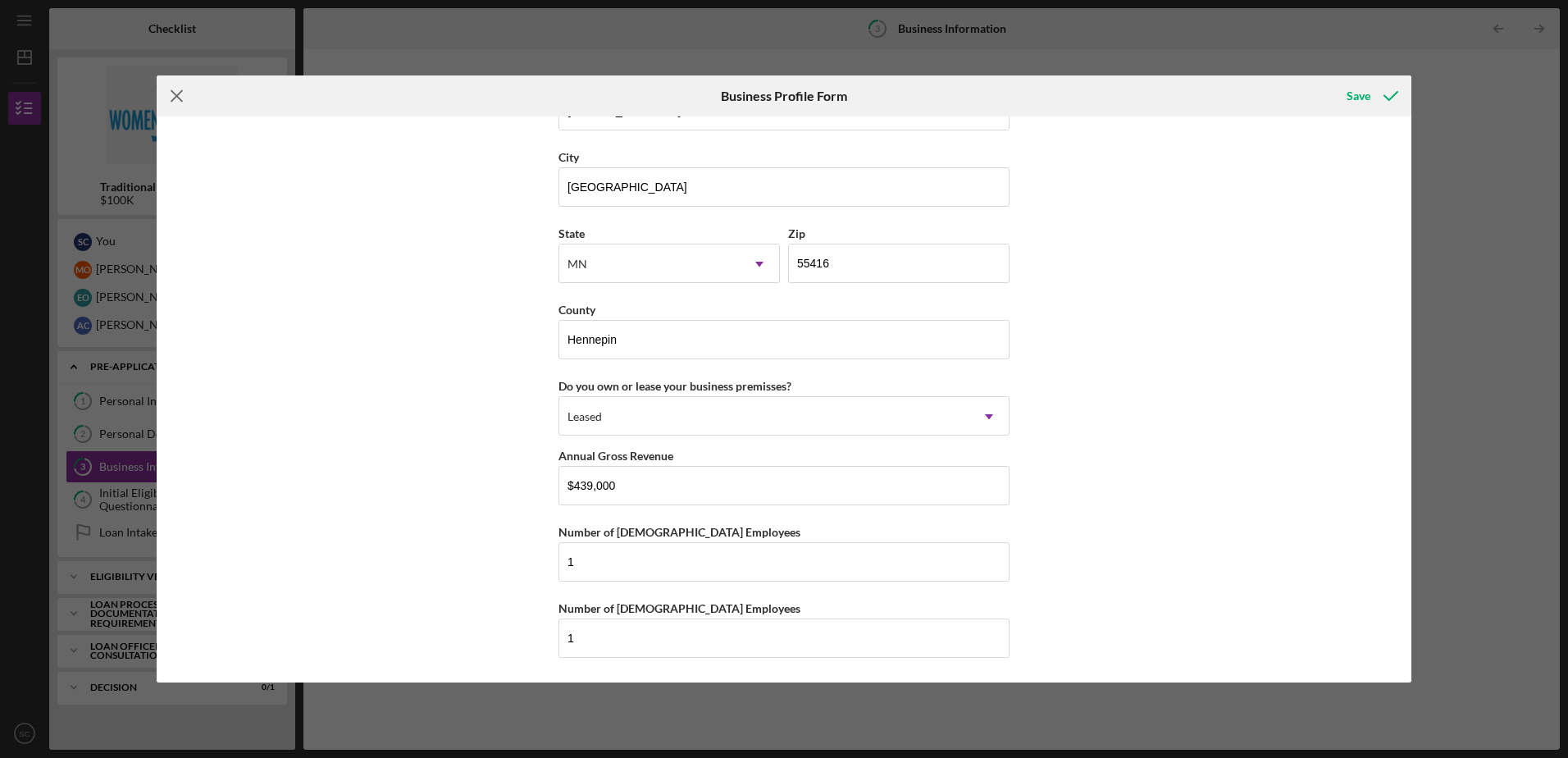
click at [181, 101] on line at bounding box center [176, 96] width 10 height 10
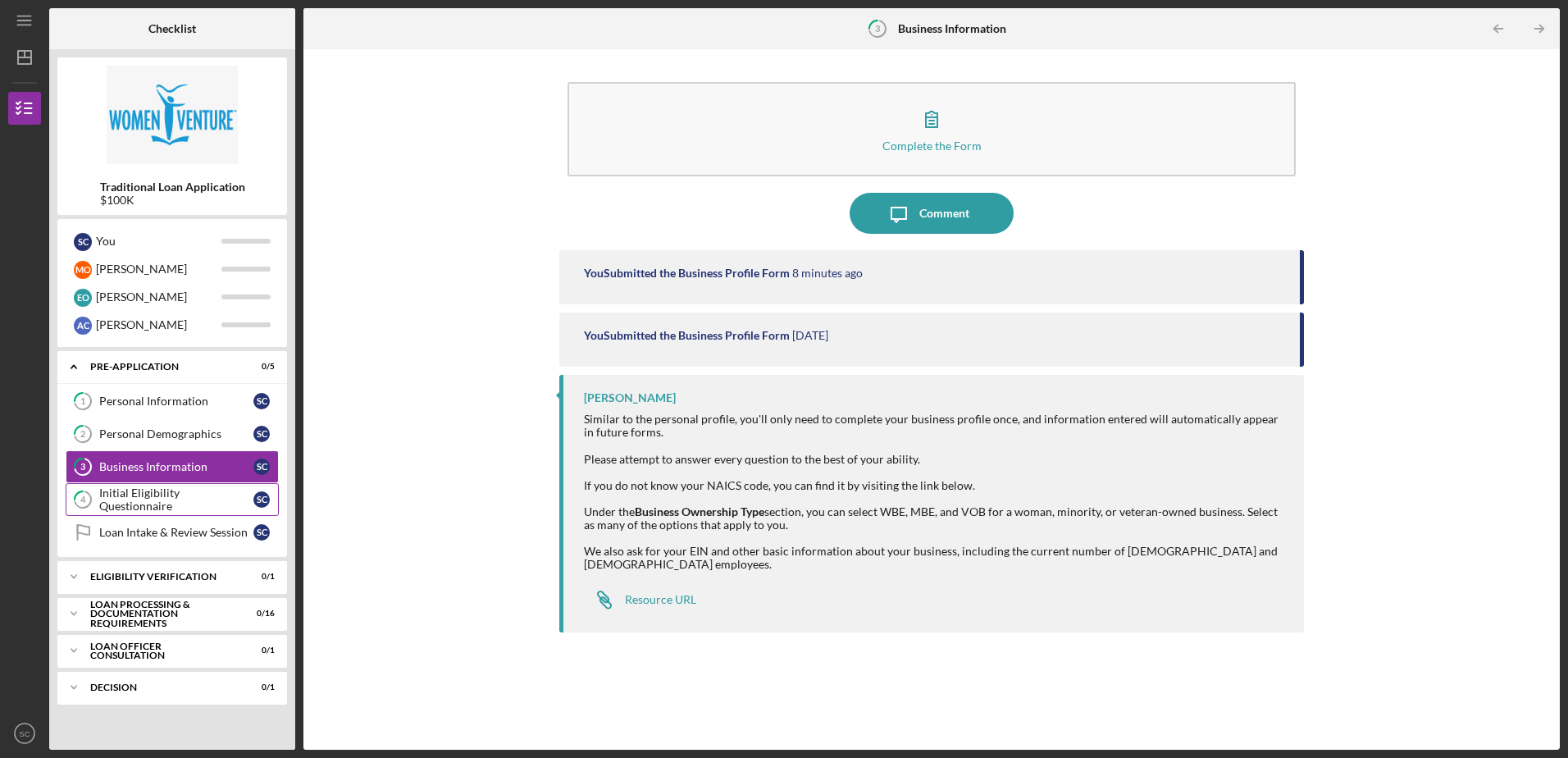
click at [155, 494] on div "Initial Eligibility Questionnaire" at bounding box center [176, 500] width 154 height 26
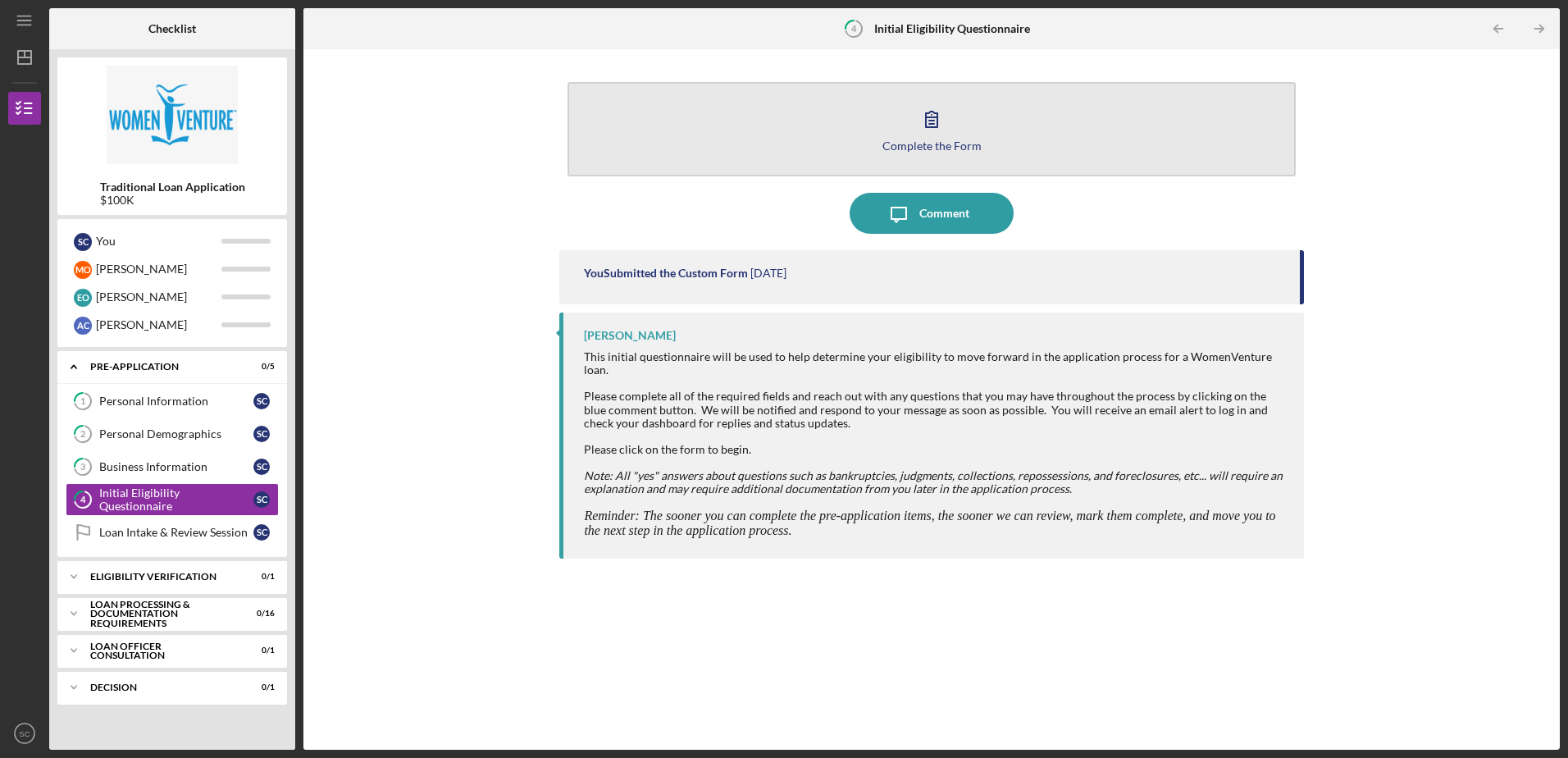
click at [777, 125] on icon "button" at bounding box center [931, 119] width 11 height 16
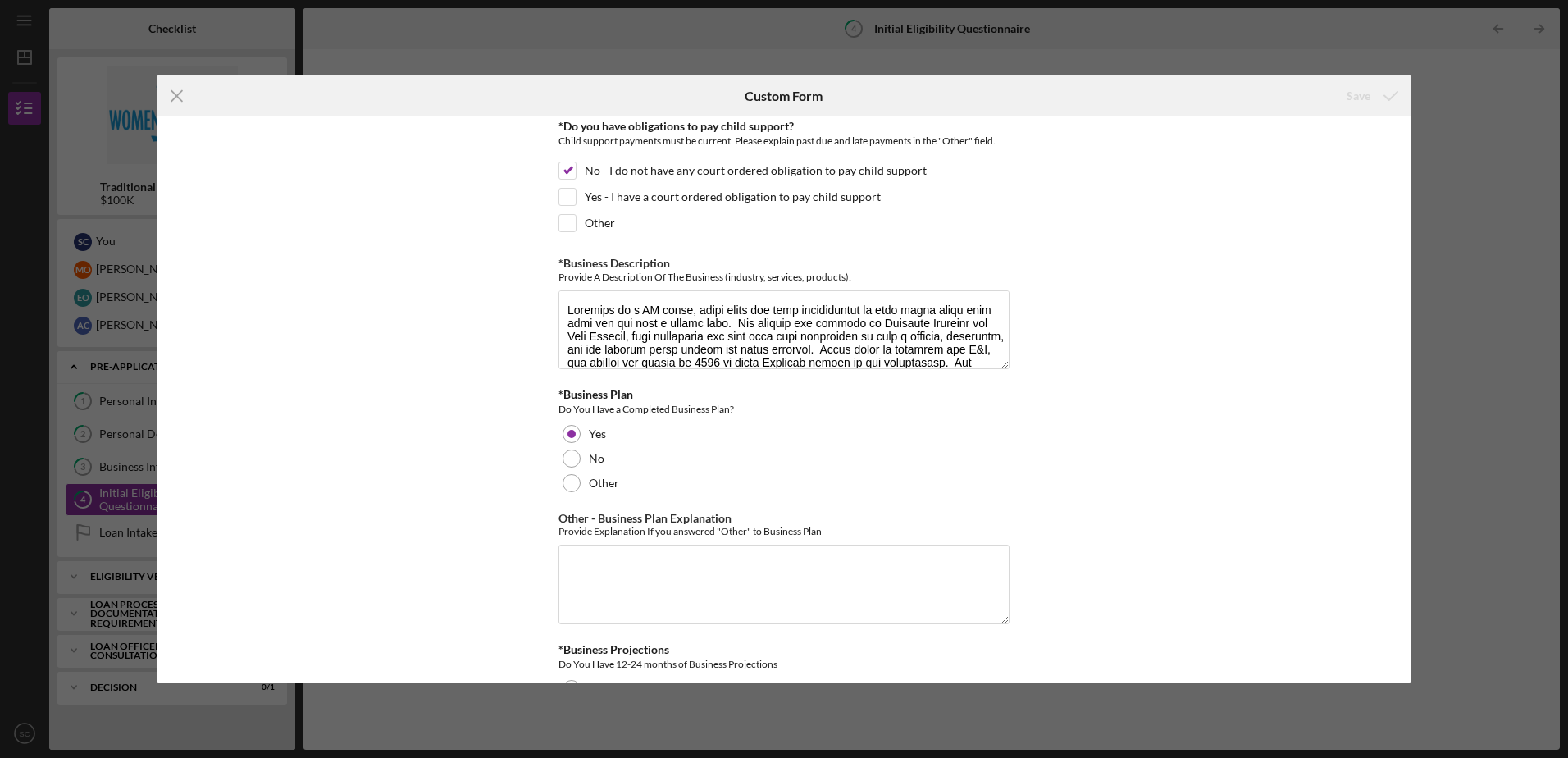
scroll to position [2626, 0]
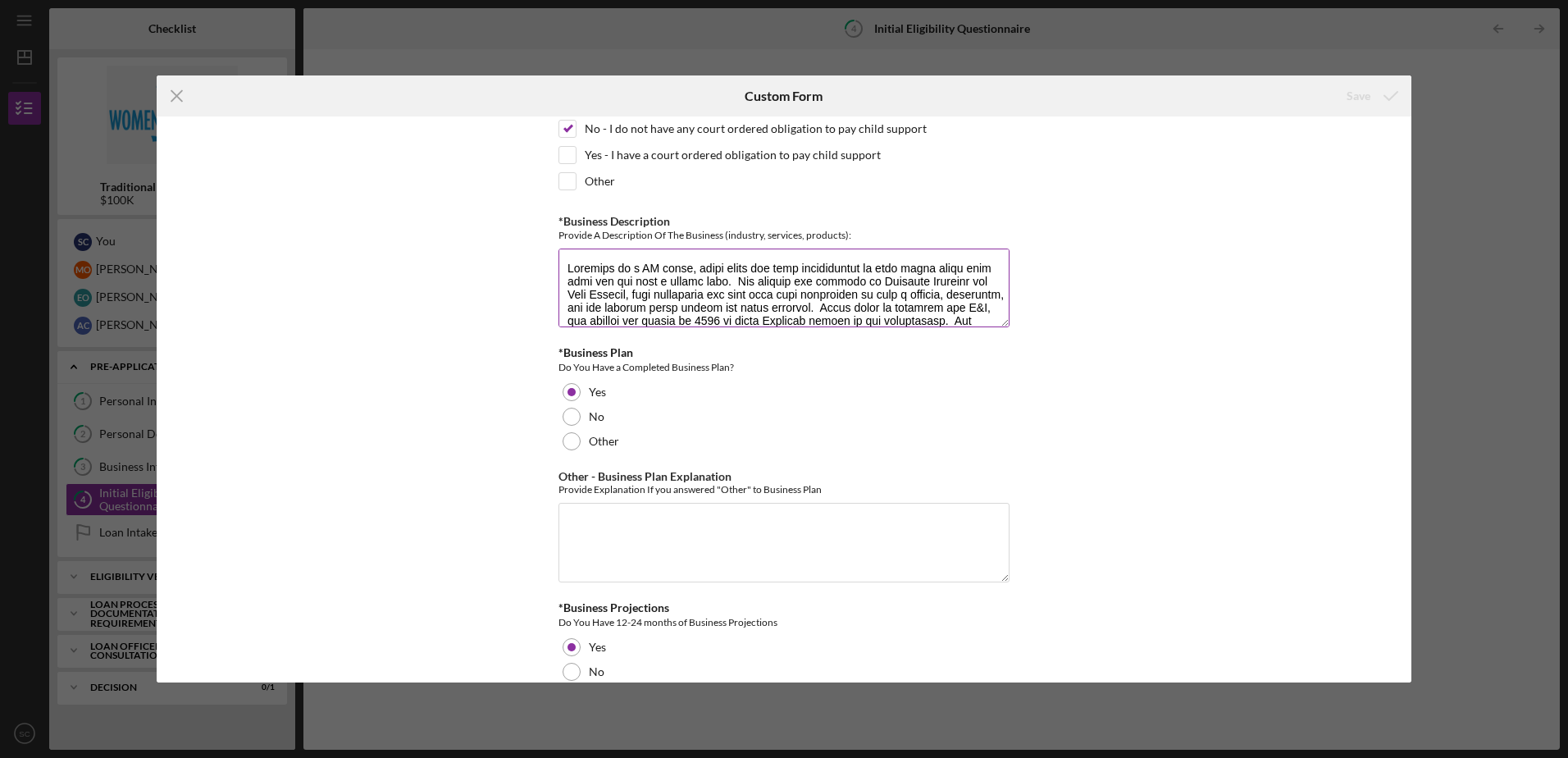
click at [777, 258] on textarea "*Business Description" at bounding box center [784, 288] width 451 height 79
click at [777, 413] on div "*In which county is your business located? Business Address must be located wit…" at bounding box center [784, 399] width 1255 height 565
click at [176, 97] on line at bounding box center [176, 96] width 10 height 10
